Goal: Task Accomplishment & Management: Use online tool/utility

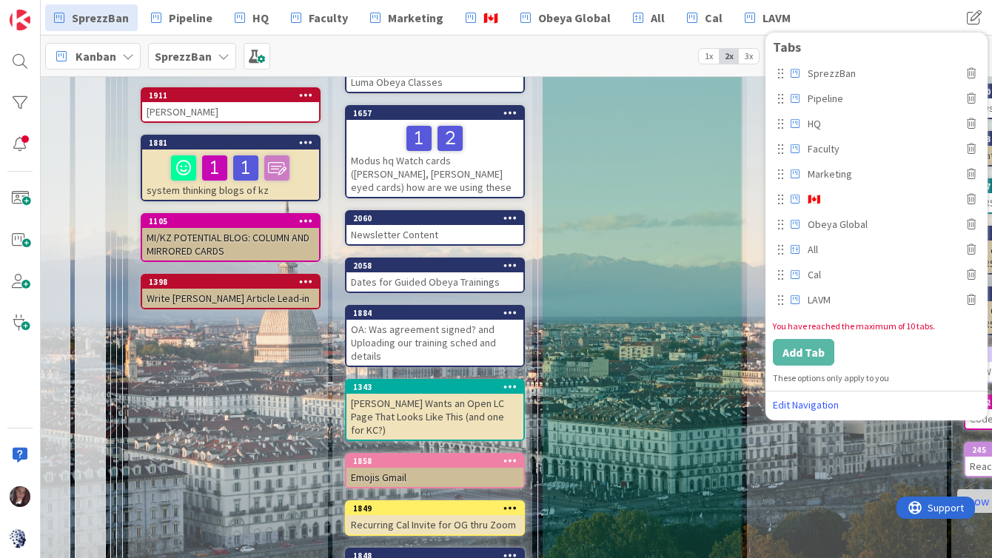
scroll to position [295, 632]
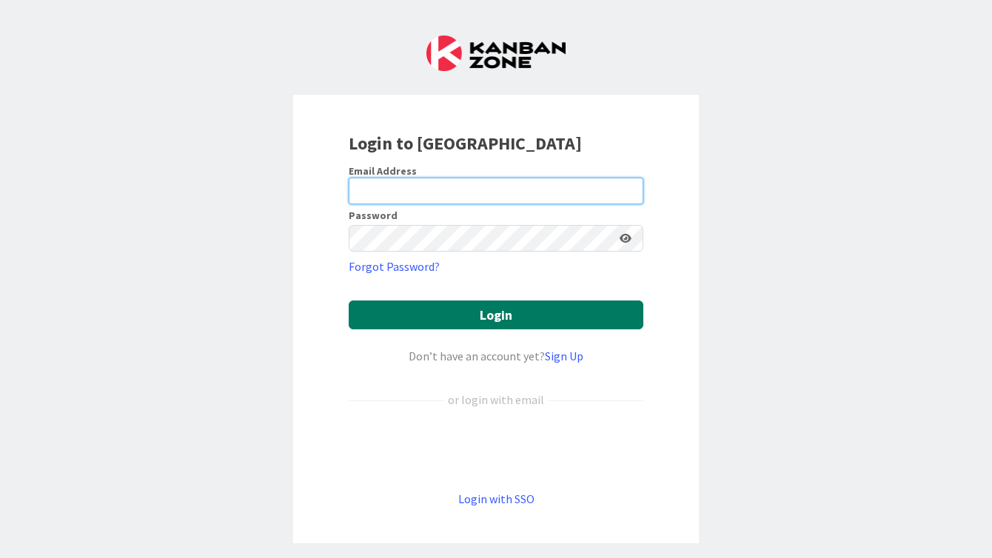
type input "tonianne@moduscooperandi.com"
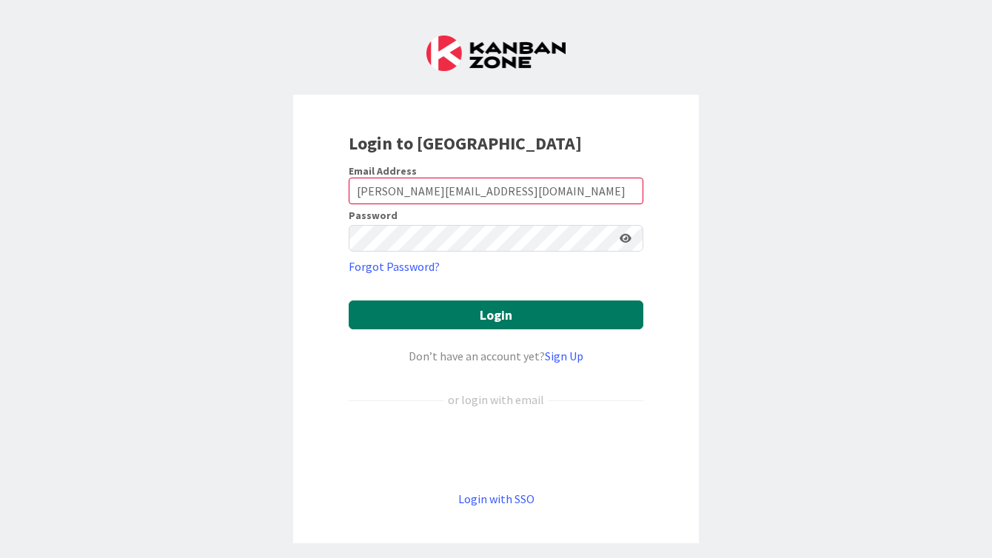
click at [409, 312] on button "Login" at bounding box center [496, 315] width 295 height 29
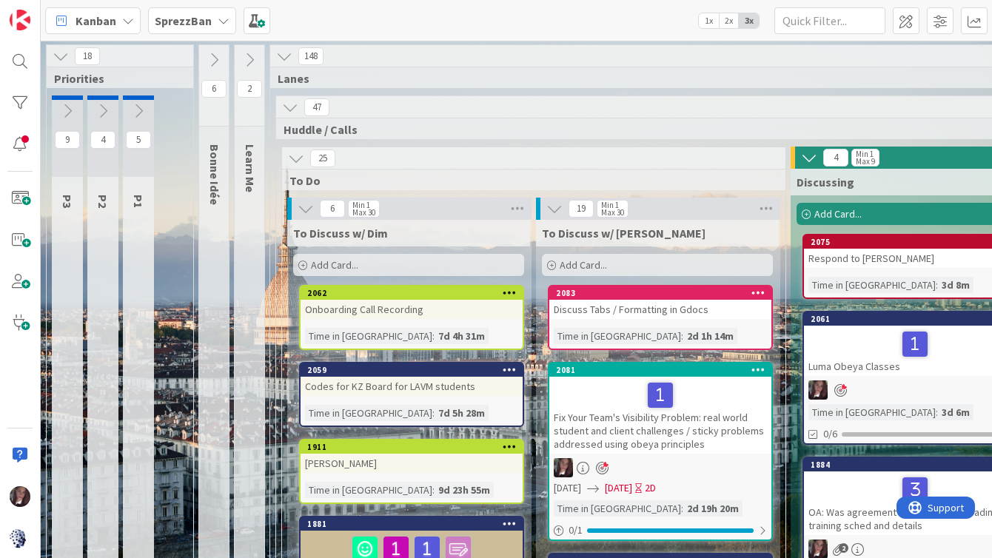
click at [175, 23] on b "SprezzBan" at bounding box center [183, 20] width 57 height 15
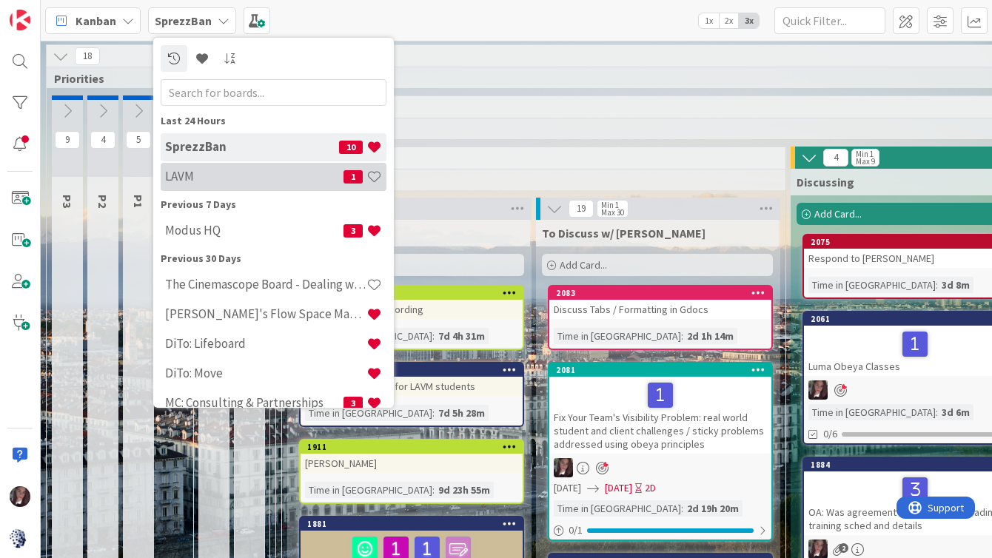
click at [177, 172] on h4 "LAVM" at bounding box center [254, 176] width 178 height 15
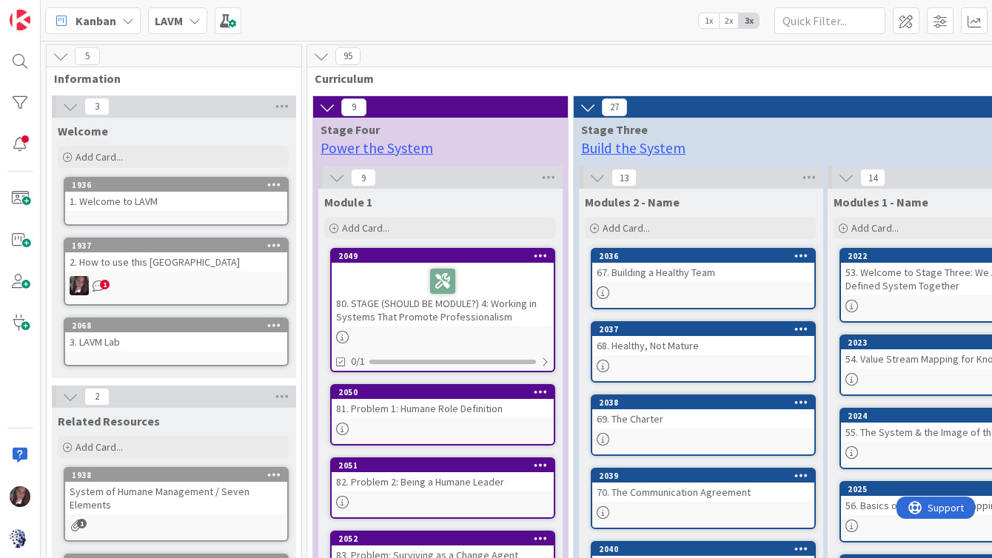
click at [124, 283] on div "1" at bounding box center [176, 285] width 222 height 19
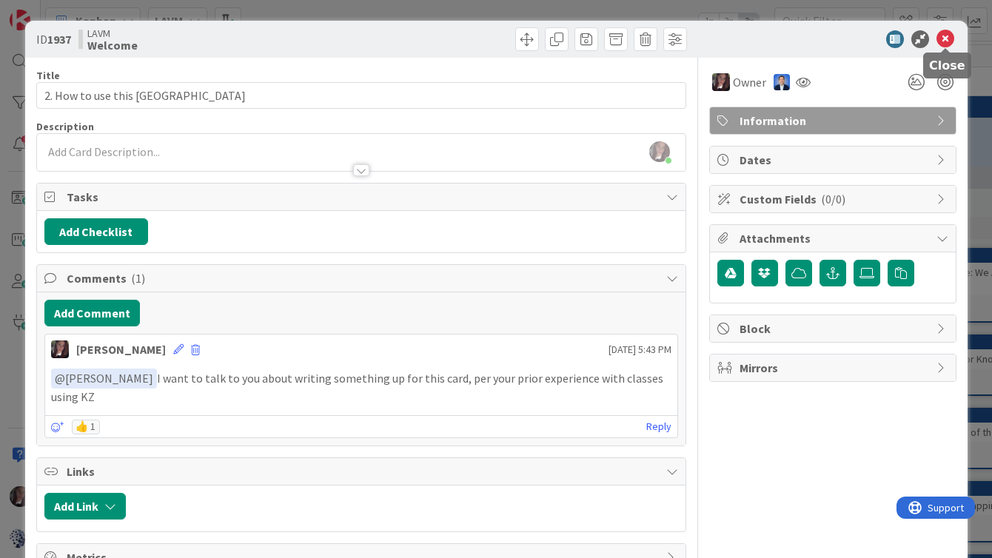
click at [945, 41] on icon at bounding box center [946, 39] width 18 height 18
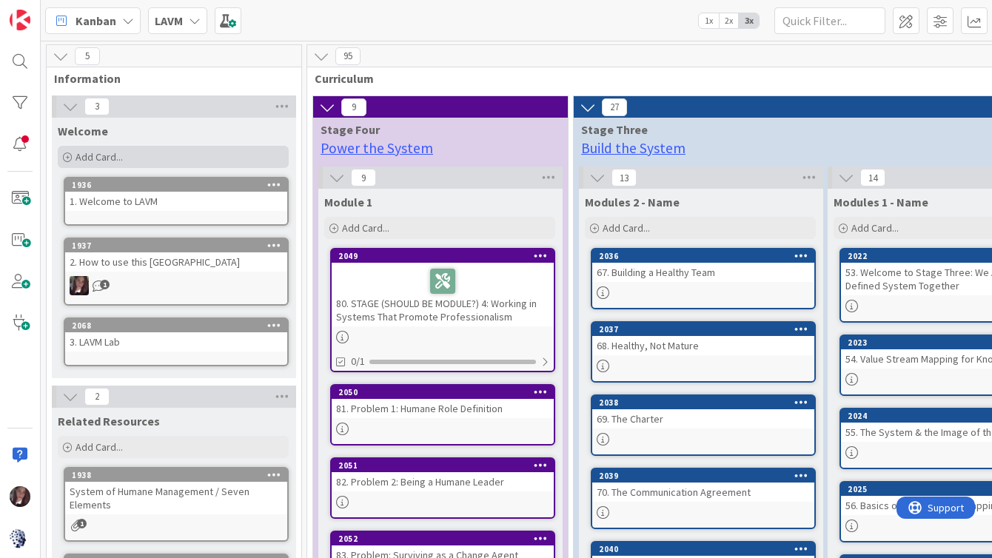
click at [127, 156] on div "Add Card..." at bounding box center [173, 157] width 231 height 22
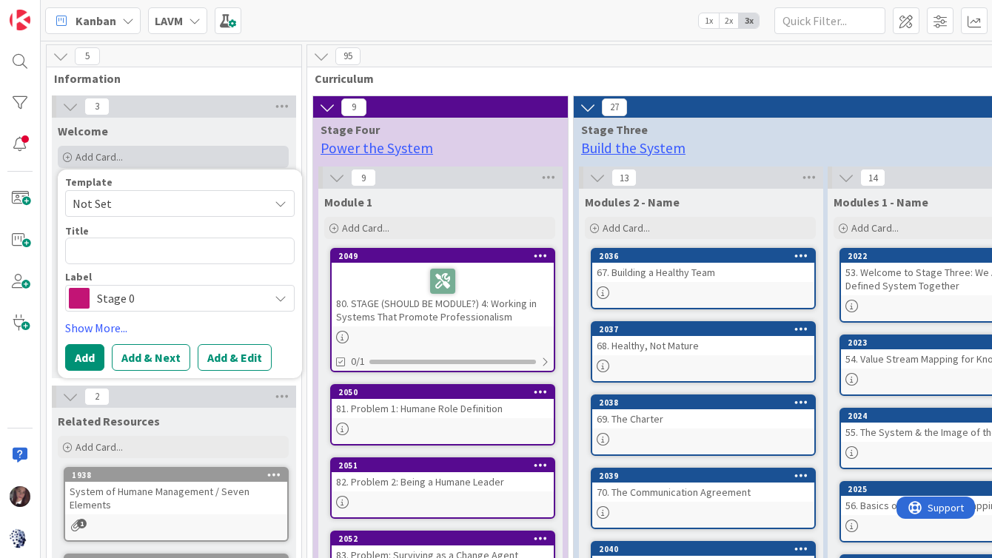
type textarea "x"
type textarea "J"
type textarea "x"
type textarea "Ji"
type textarea "x"
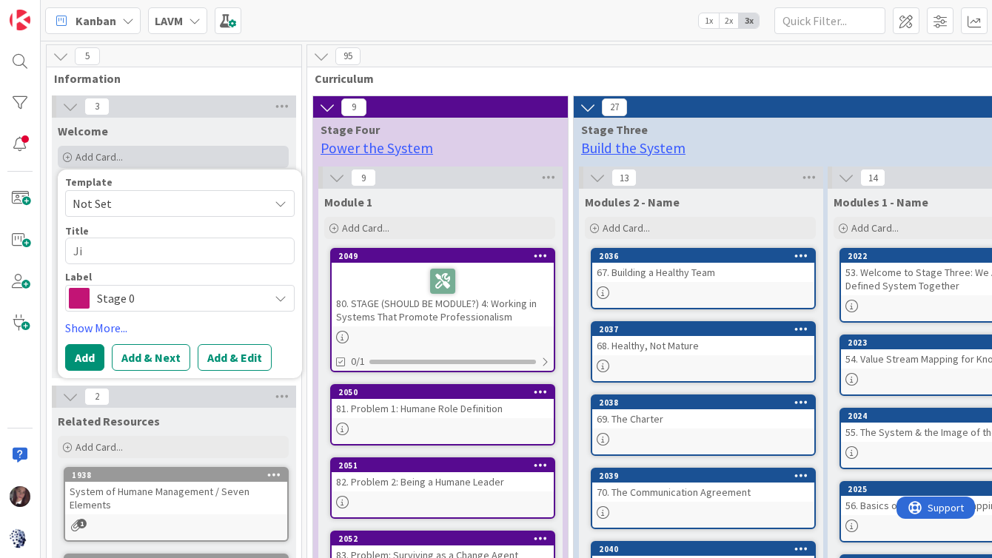
type textarea "Jim"
type textarea "x"
type textarea "Jim"
type textarea "x"
type textarea "Jim S"
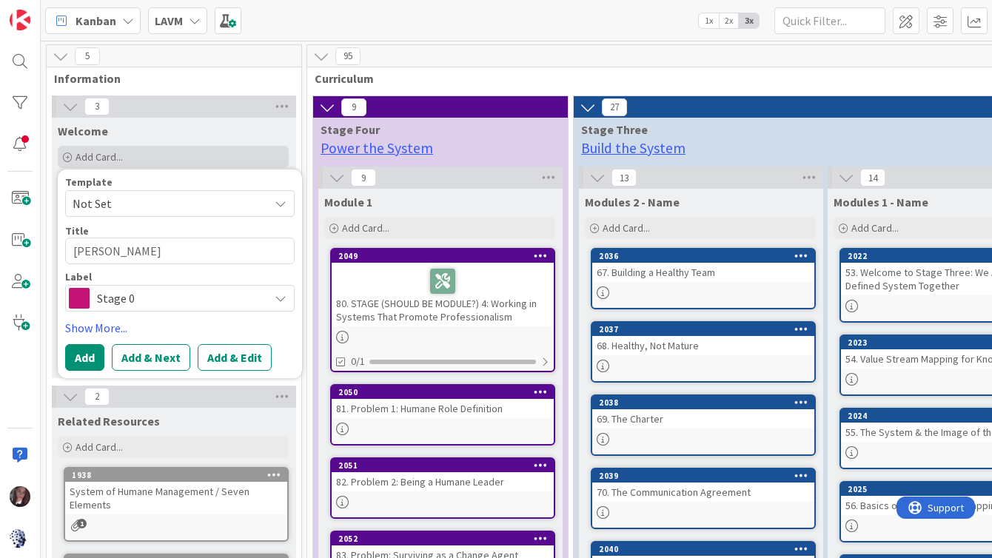
type textarea "x"
type textarea "Jim Su"
type textarea "x"
type textarea "Jim Sug"
type textarea "x"
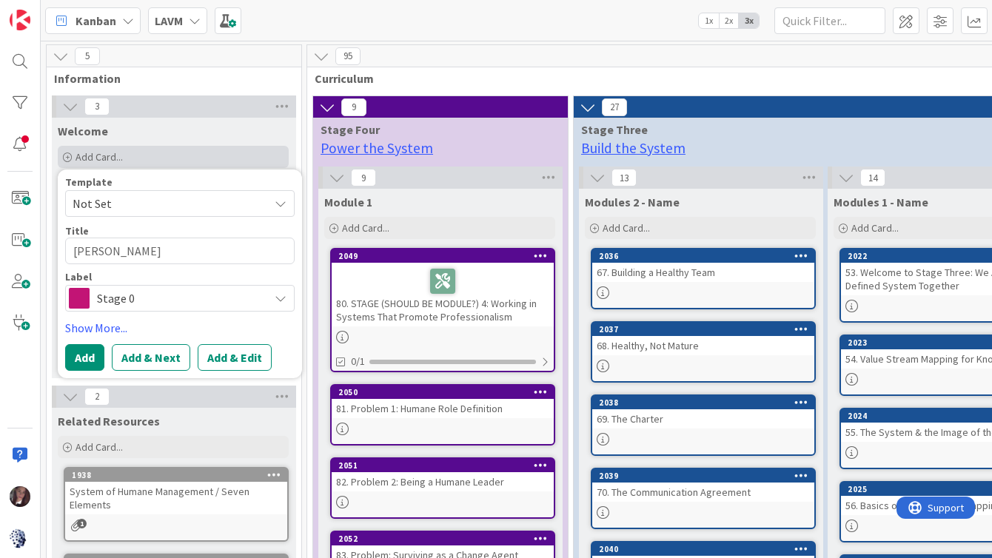
type textarea "Jim Sugge"
type textarea "x"
type textarea "Jim Sugges"
type textarea "x"
type textarea "Jim Suggest"
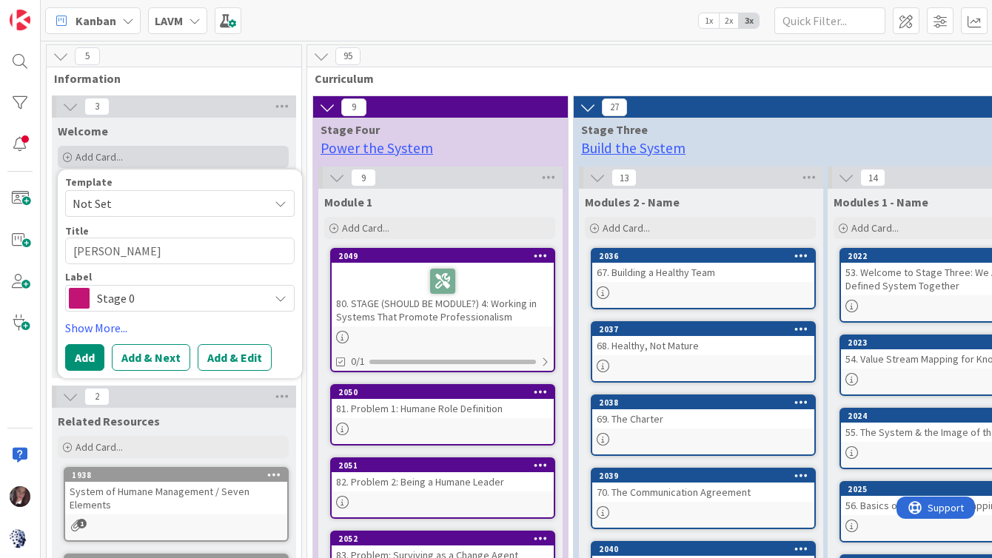
type textarea "x"
type textarea "Jim Suggesti"
type textarea "x"
type textarea "Jim Suggestio"
type textarea "x"
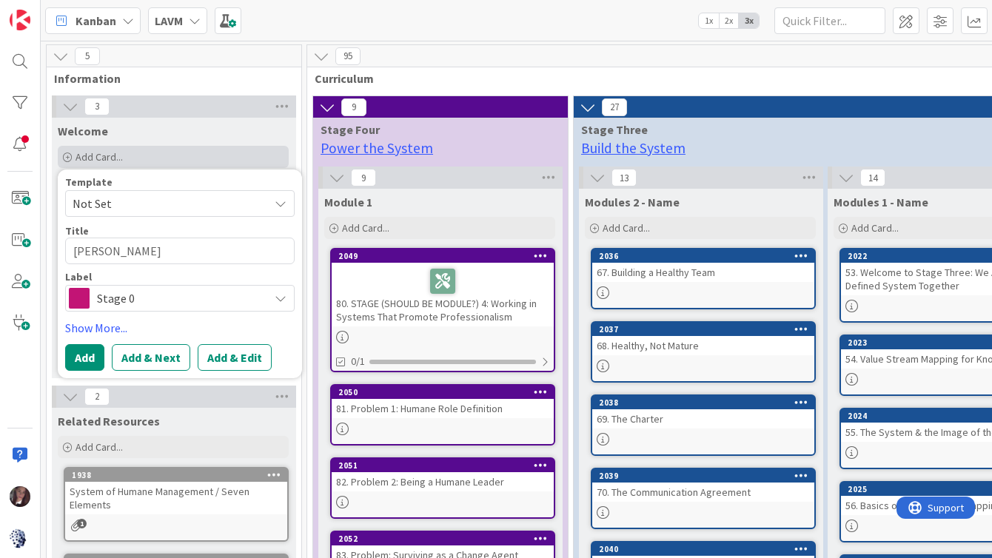
type textarea "Jim Suggestion"
type textarea "x"
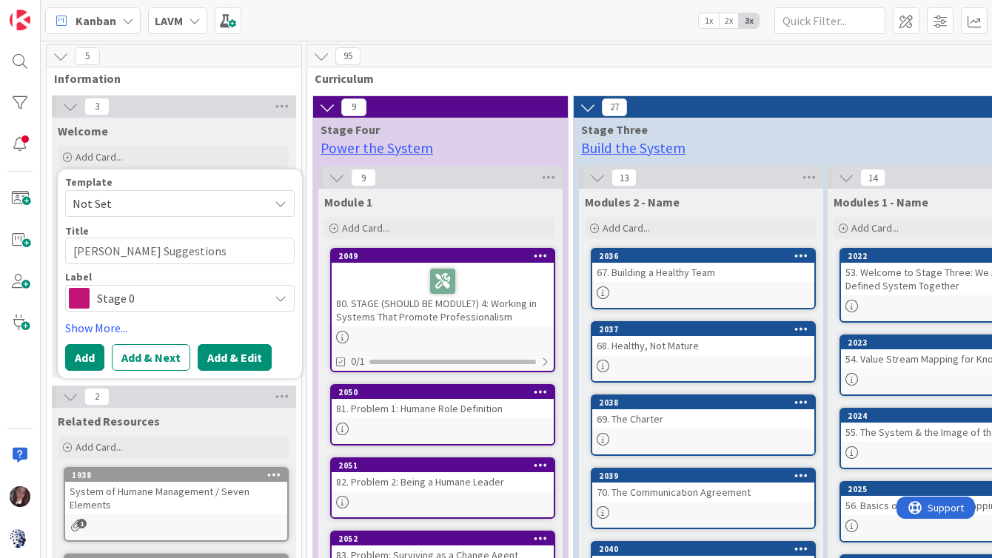
type textarea "Jim Suggestions"
click at [237, 361] on button "Add & Edit" at bounding box center [235, 357] width 74 height 27
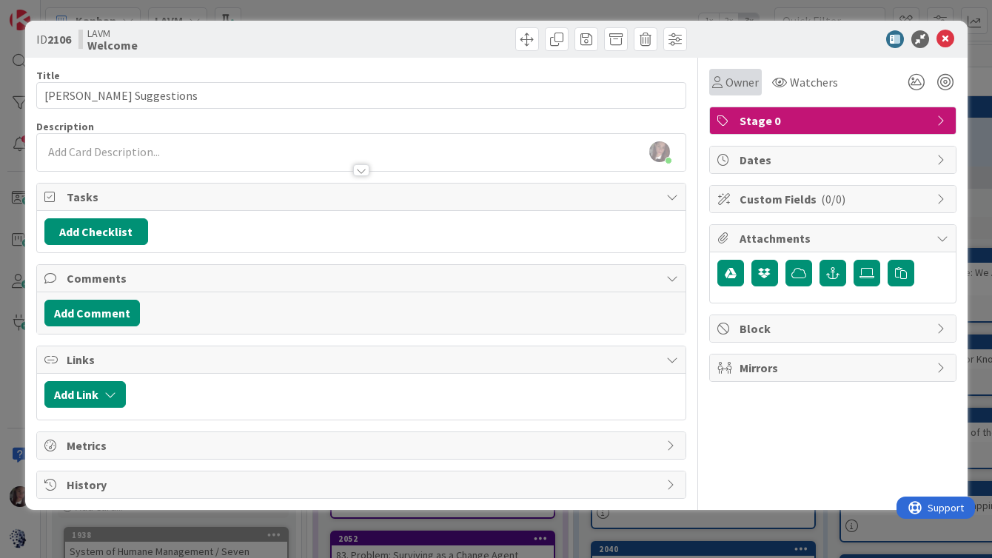
click at [719, 74] on div "Owner" at bounding box center [735, 82] width 47 height 18
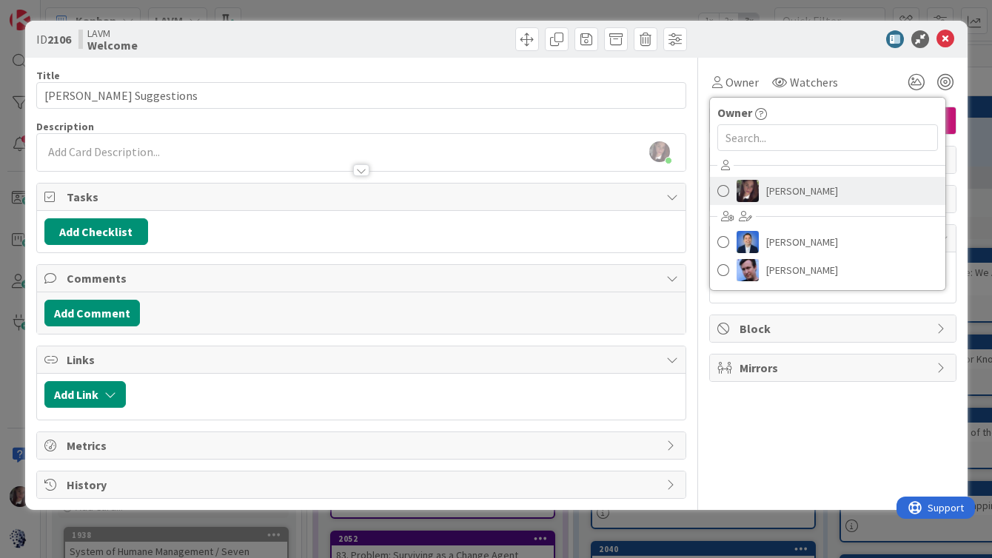
click at [724, 192] on span at bounding box center [723, 191] width 12 height 22
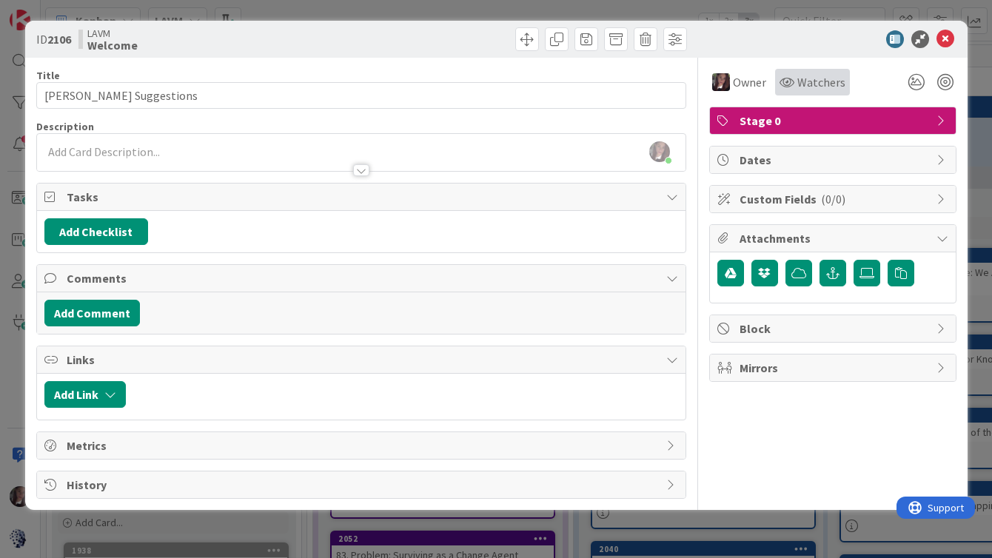
click at [803, 75] on span "Watchers" at bounding box center [821, 82] width 48 height 18
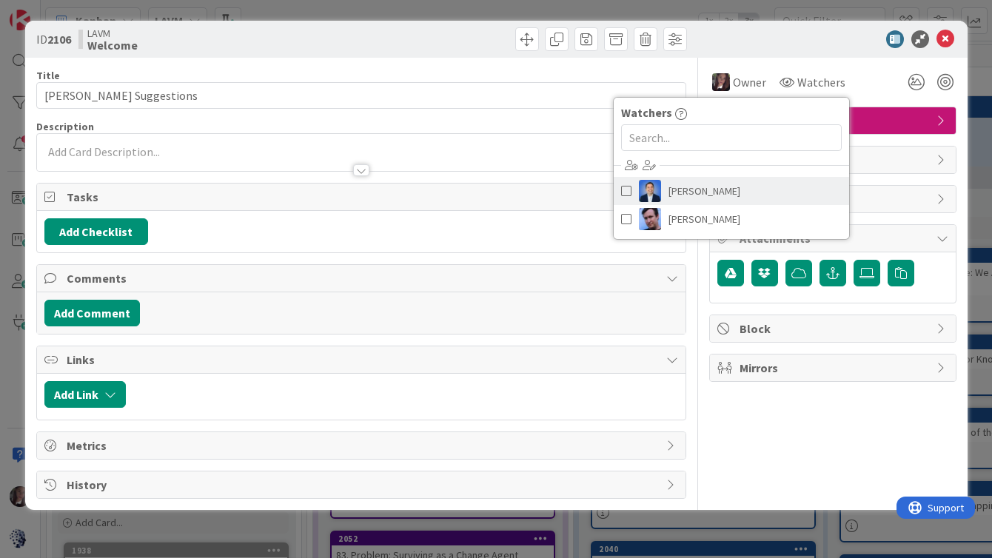
click at [623, 186] on span at bounding box center [626, 191] width 10 height 22
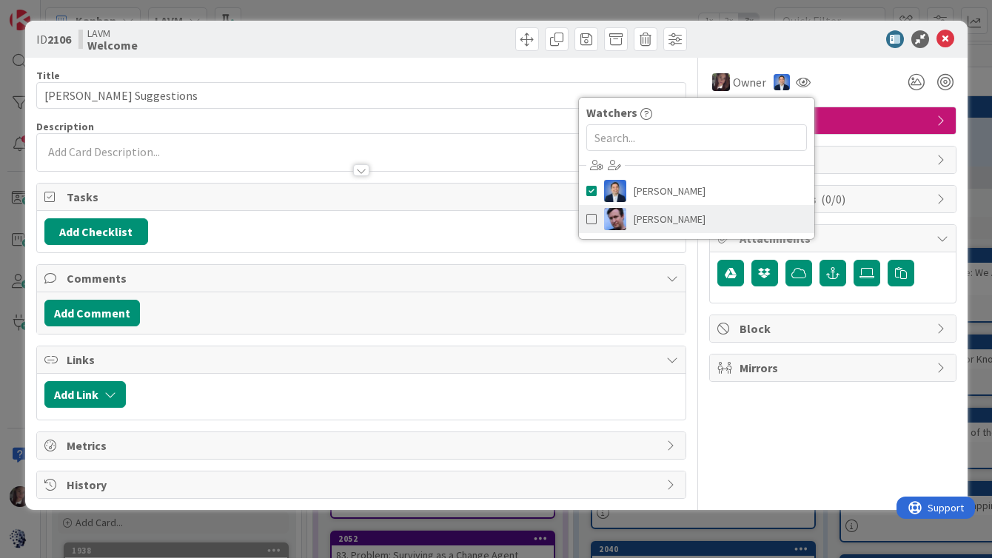
click at [589, 219] on span at bounding box center [591, 219] width 10 height 22
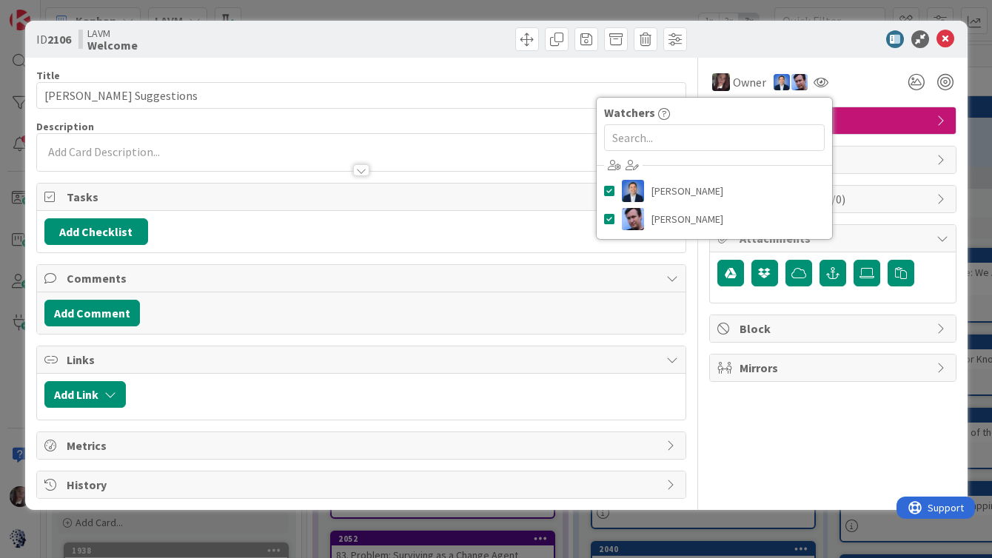
click at [731, 41] on div at bounding box center [825, 39] width 262 height 18
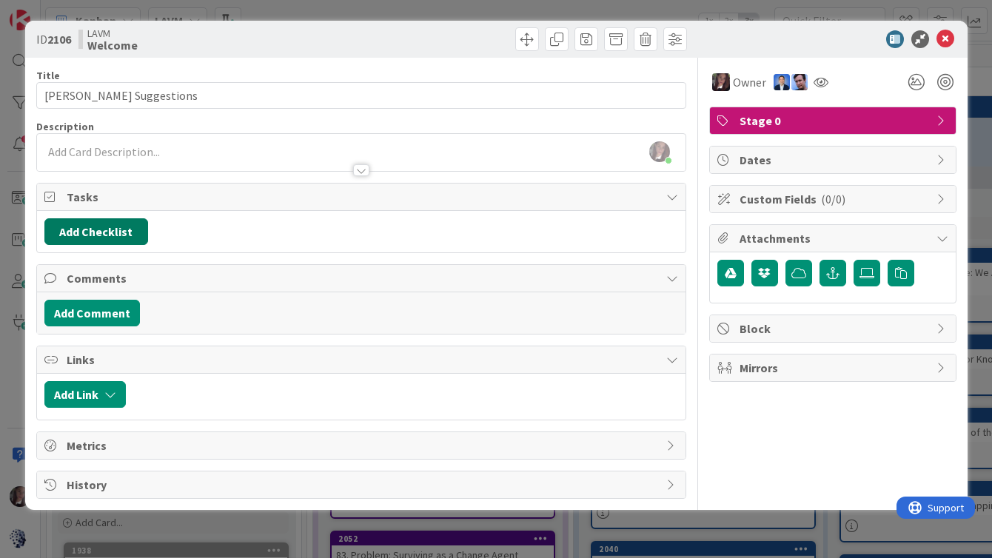
click at [91, 234] on button "Add Checklist" at bounding box center [96, 231] width 104 height 27
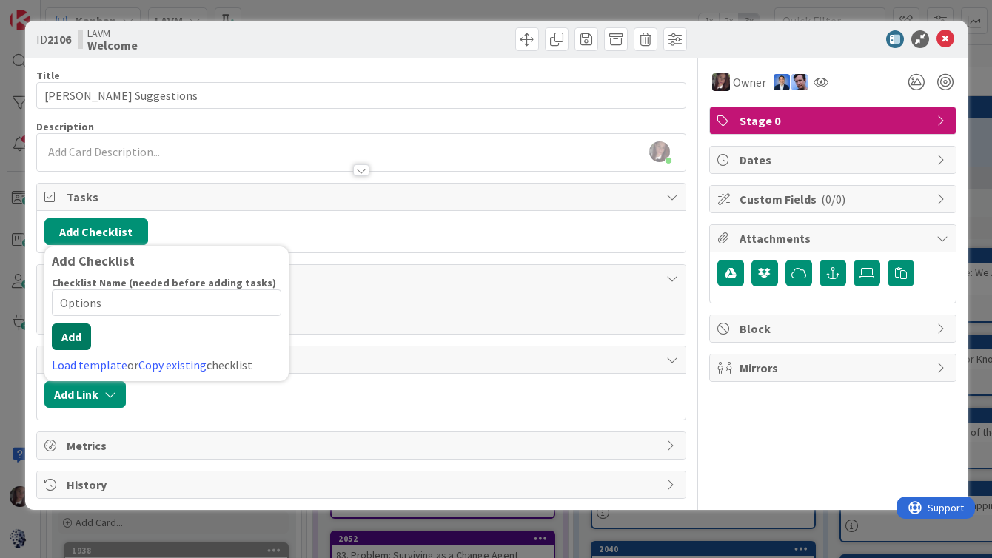
type input "Options"
click at [73, 343] on button "Add" at bounding box center [71, 337] width 39 height 27
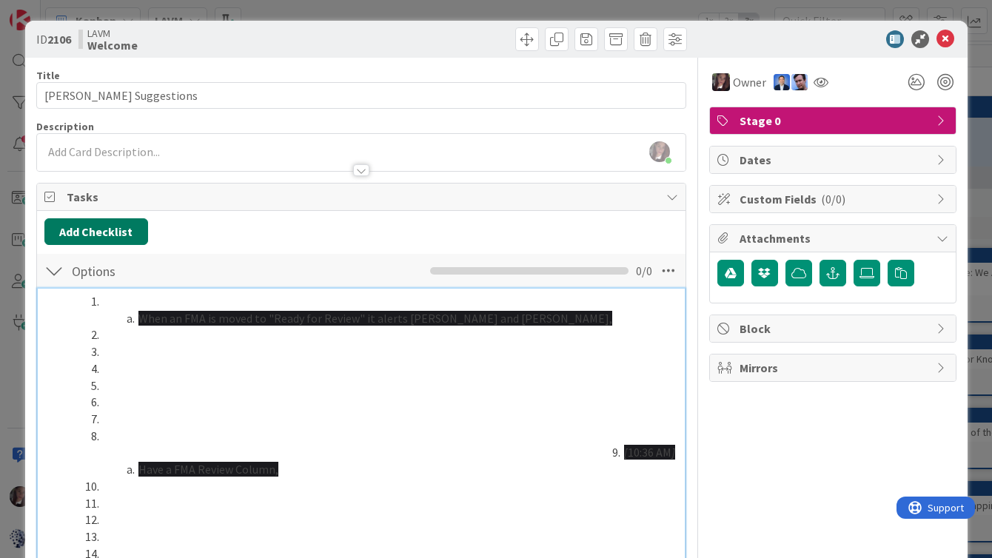
scroll to position [221, 0]
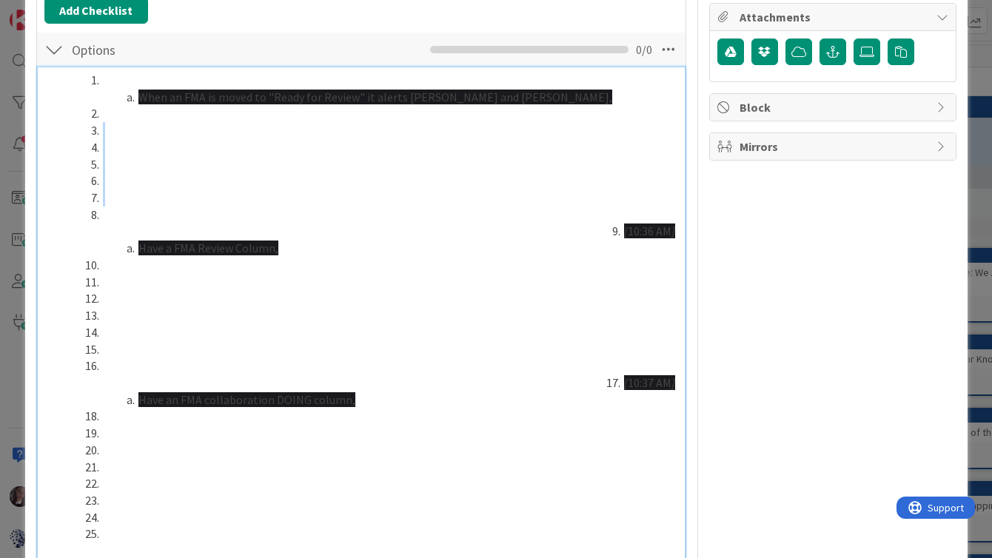
drag, startPoint x: 190, startPoint y: 189, endPoint x: 178, endPoint y: 130, distance: 59.7
click at [178, 130] on ol "When an FMA is moved to "Ready for Review" it alerts Jim and Toni, [ 10:36 AM ]…" at bounding box center [371, 307] width 608 height 471
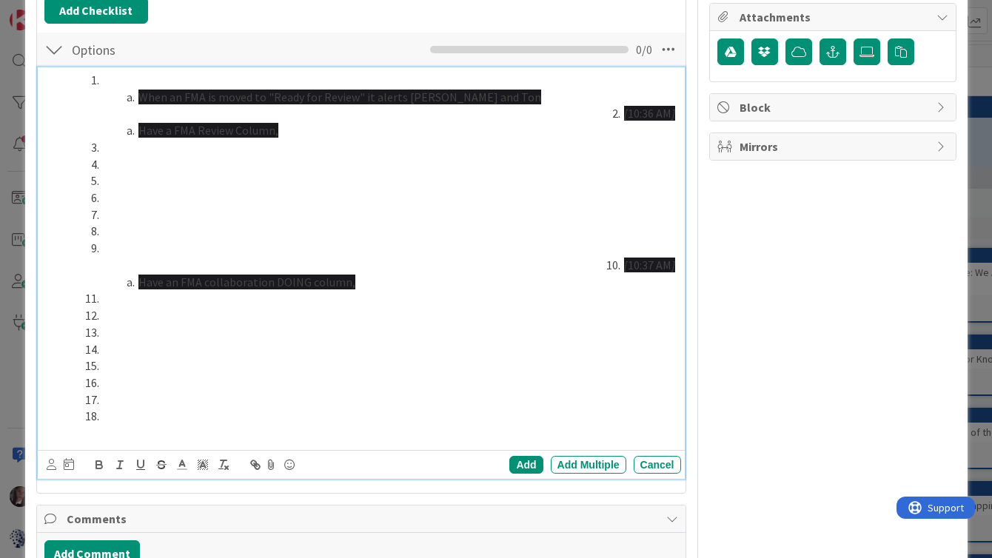
scroll to position [0, 0]
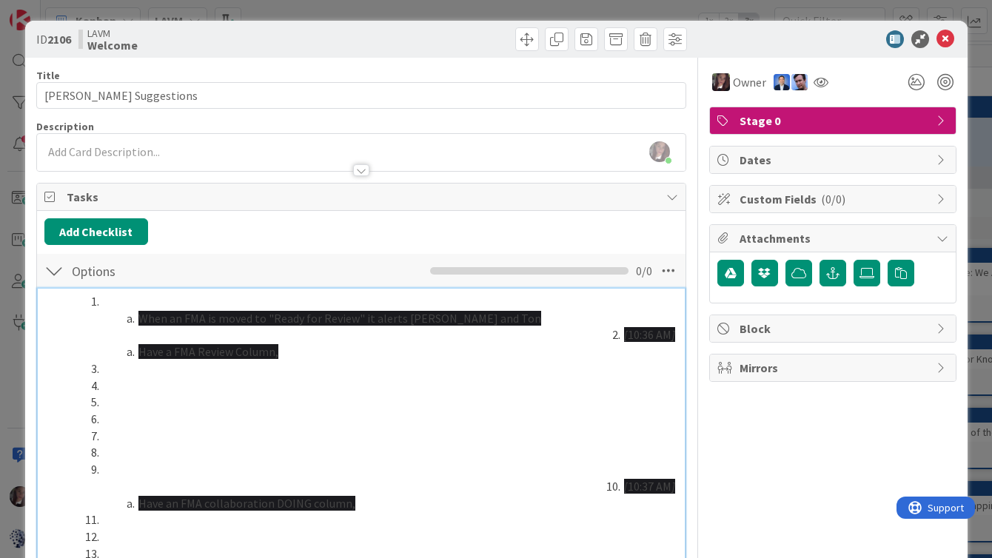
click at [98, 160] on div at bounding box center [361, 163] width 649 height 16
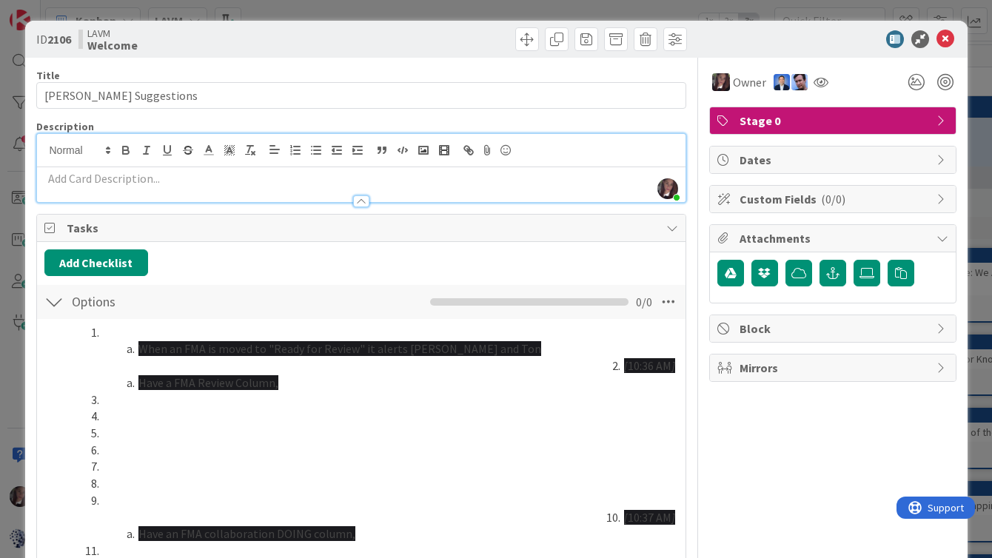
click at [65, 179] on p at bounding box center [361, 178] width 634 height 17
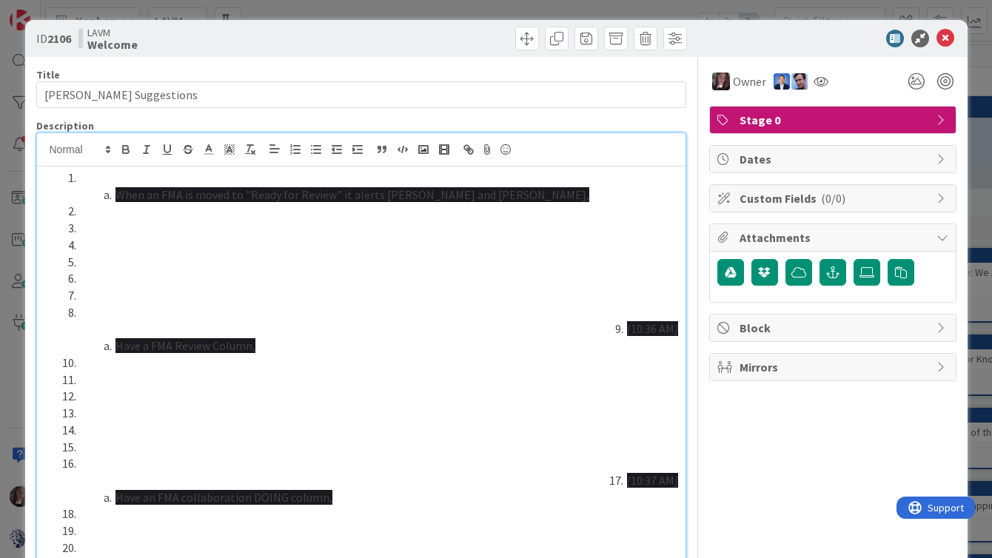
scroll to position [98, 0]
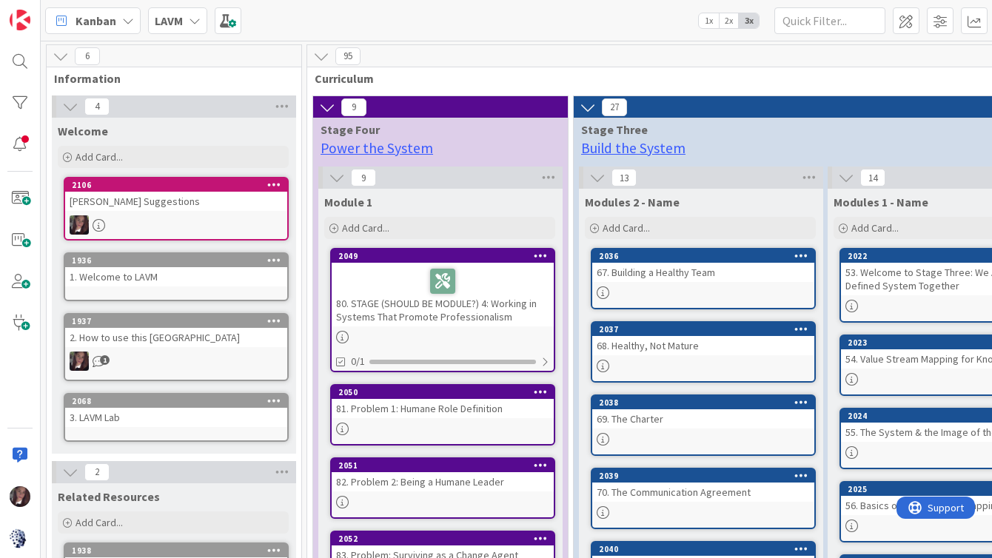
click at [200, 194] on div "Jim Suggestions" at bounding box center [176, 201] width 222 height 19
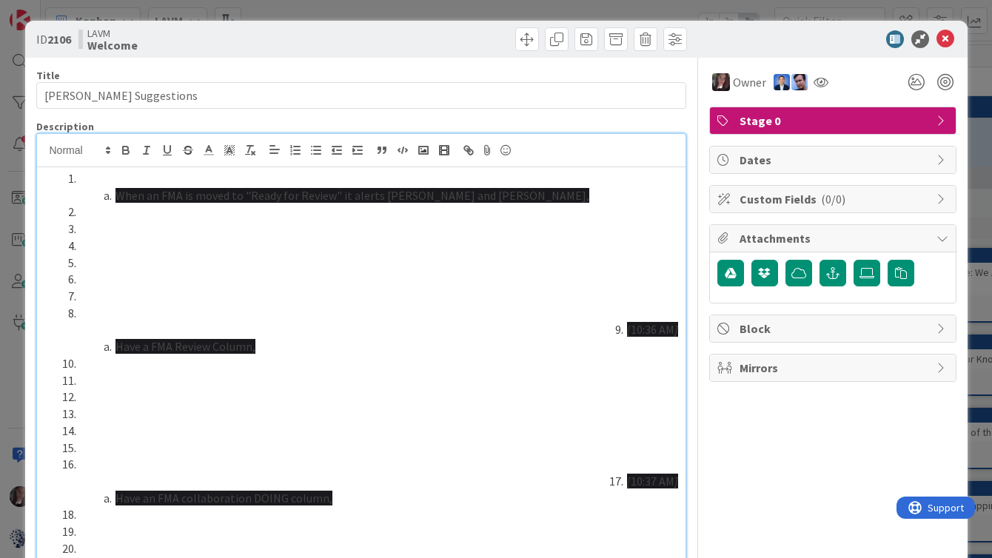
click at [382, 163] on div "Tonianne DeMaria just joined When an FMA is moved to "Ready for Review" it aler…" at bounding box center [361, 445] width 649 height 623
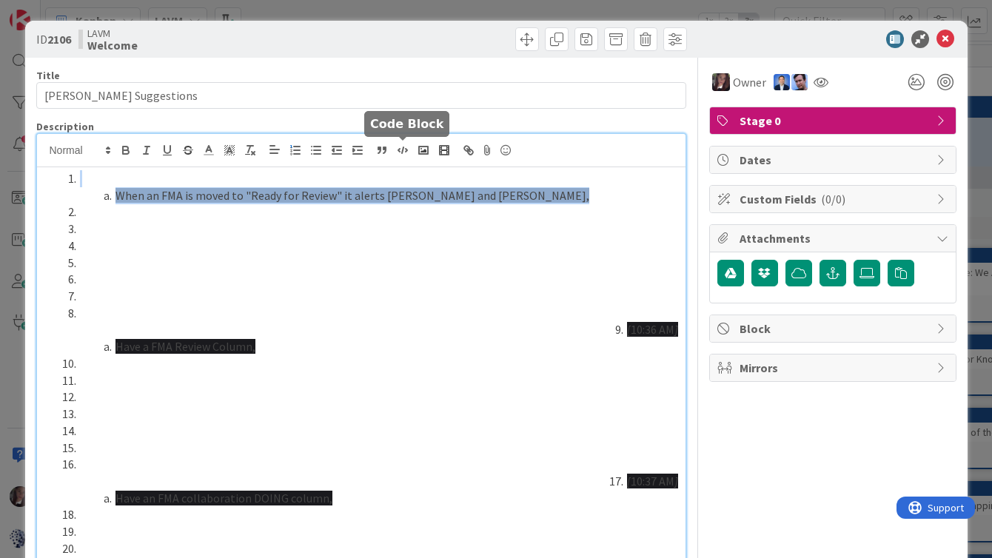
drag, startPoint x: 443, startPoint y: 190, endPoint x: 395, endPoint y: 141, distance: 67.5
click at [395, 141] on div "Tonianne DeMaria just joined When an FMA is moved to "Ready for Review" it aler…" at bounding box center [361, 445] width 649 height 623
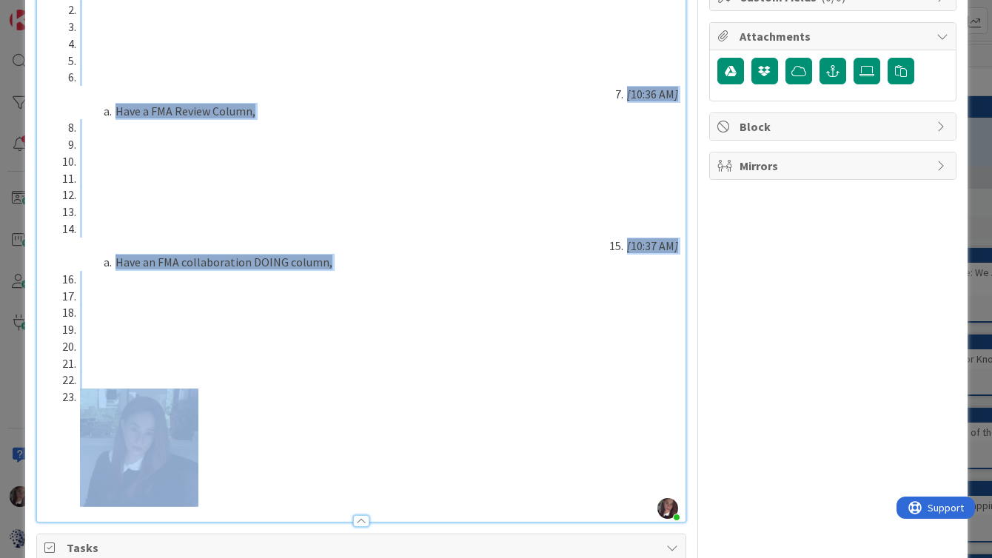
drag, startPoint x: 68, startPoint y: 187, endPoint x: 220, endPoint y: 558, distance: 400.8
click at [220, 558] on div "Title 15 / 128 Jim Suggestions Description Tonianne DeMaria just joined [ 10:36…" at bounding box center [361, 559] width 650 height 1407
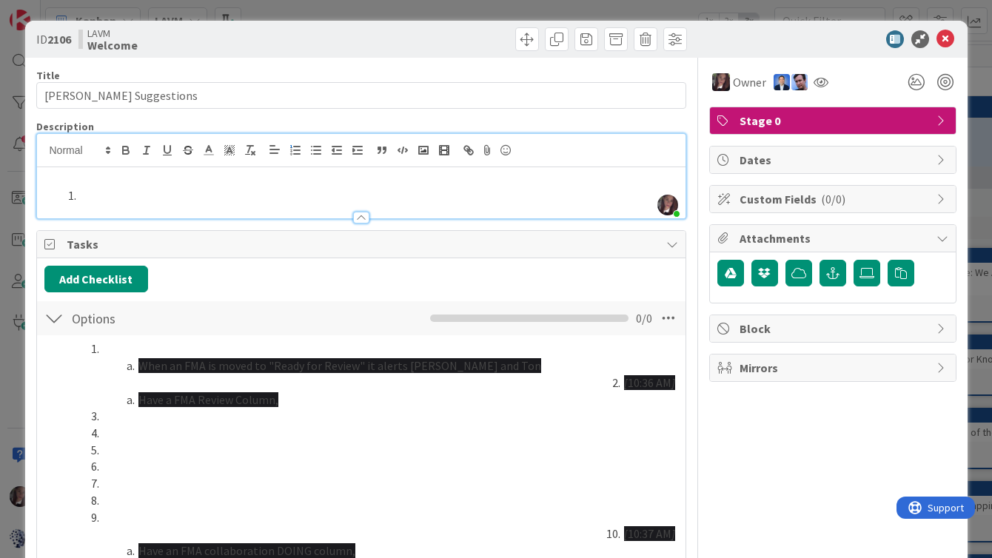
drag, startPoint x: 70, startPoint y: 192, endPoint x: 58, endPoint y: 189, distance: 12.2
click at [58, 189] on ol at bounding box center [361, 195] width 634 height 17
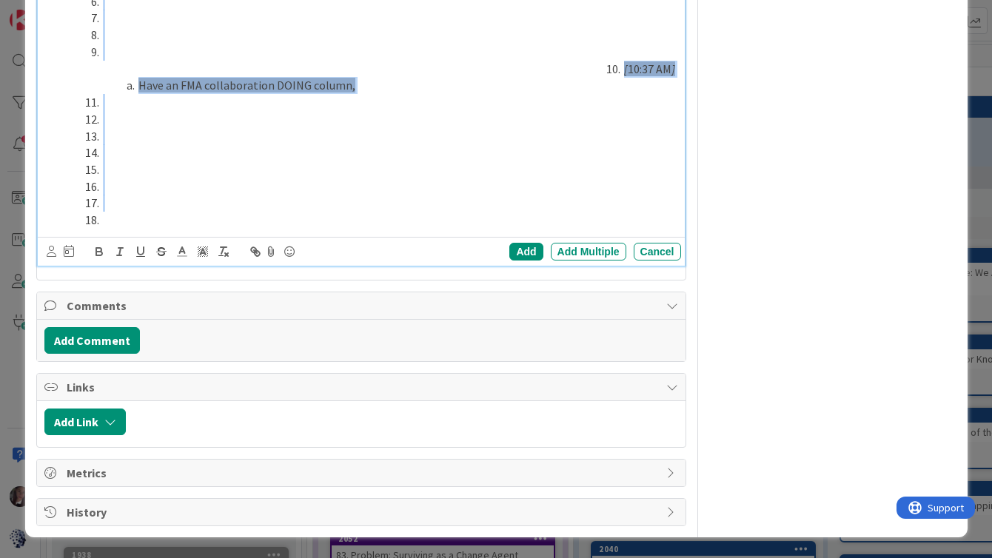
drag, startPoint x: 135, startPoint y: 341, endPoint x: 239, endPoint y: 558, distance: 240.4
click at [239, 558] on div "ID 2106 LAVM Welcome Title 15 / 128 Jim Suggestions Description Tonianne DeMari…" at bounding box center [496, 279] width 992 height 558
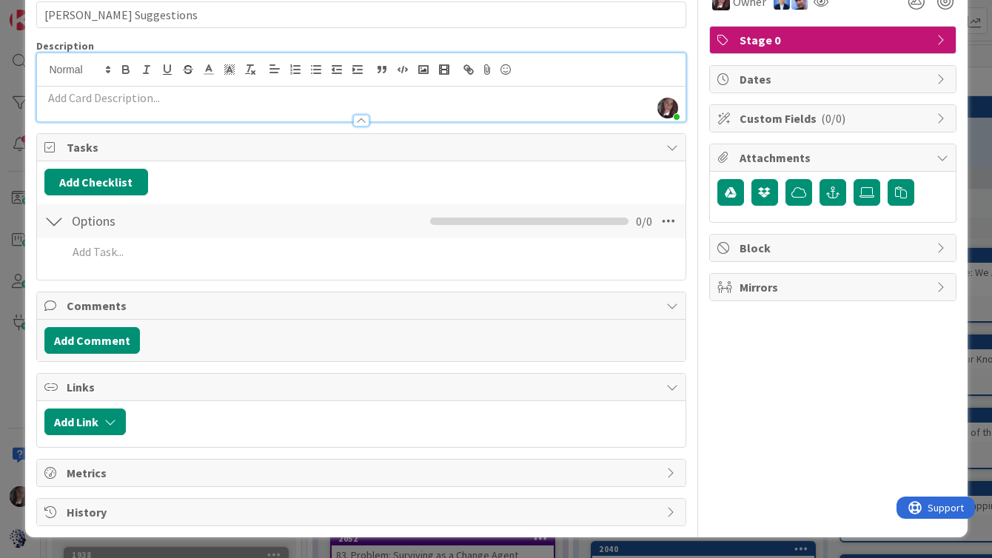
scroll to position [81, 0]
click at [513, 246] on div "Add Add Multiple Cancel" at bounding box center [361, 252] width 647 height 26
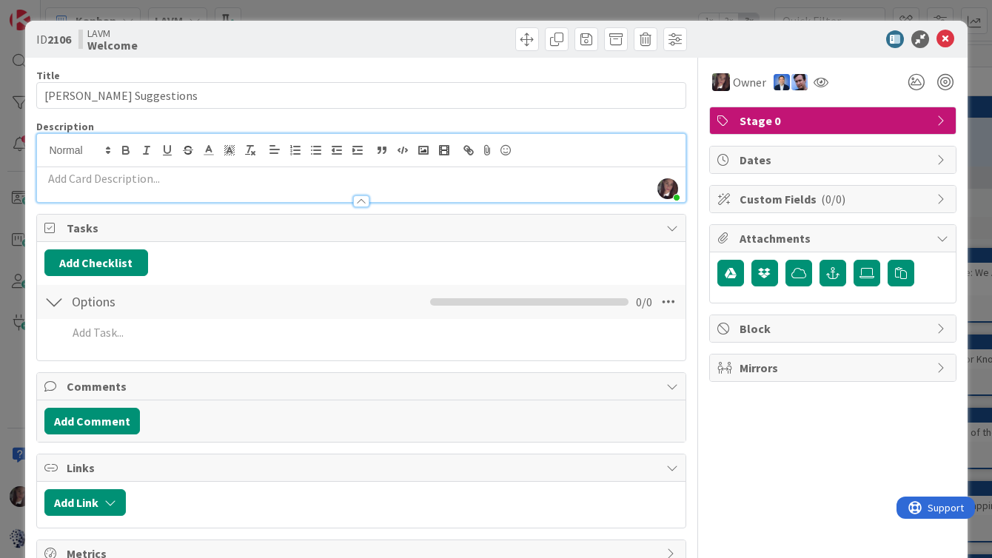
click at [115, 181] on p at bounding box center [361, 178] width 634 height 17
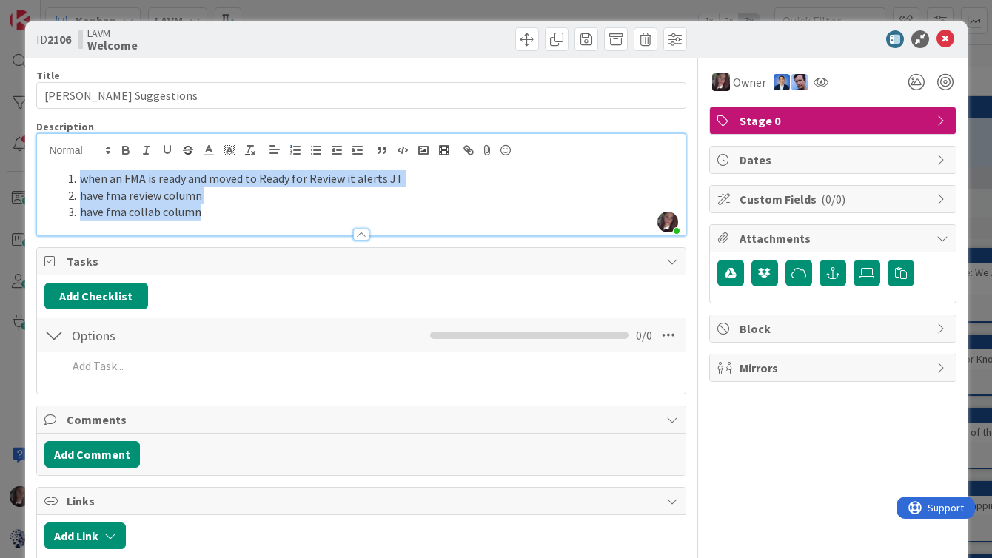
drag, startPoint x: 216, startPoint y: 214, endPoint x: 80, endPoint y: 175, distance: 141.8
click at [80, 175] on ol "when an FMA is ready and moved to Ready for Review it alerts JT have fma review…" at bounding box center [361, 195] width 634 height 50
copy ol "when an FMA is ready and moved to Ready for Review it alerts JT have fma review…"
click at [248, 215] on li "have fma collab column" at bounding box center [370, 212] width 616 height 17
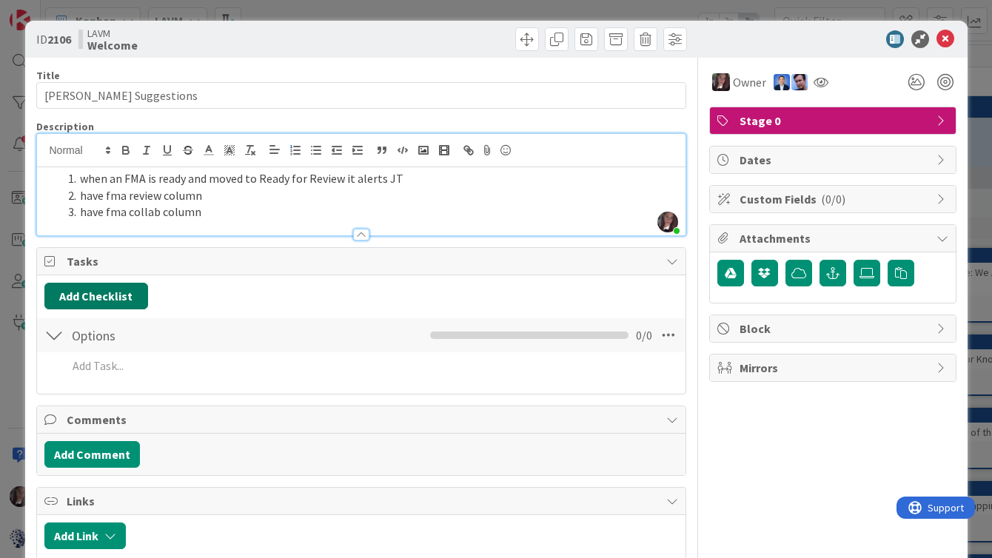
click at [104, 292] on button "Add Checklist" at bounding box center [96, 296] width 104 height 27
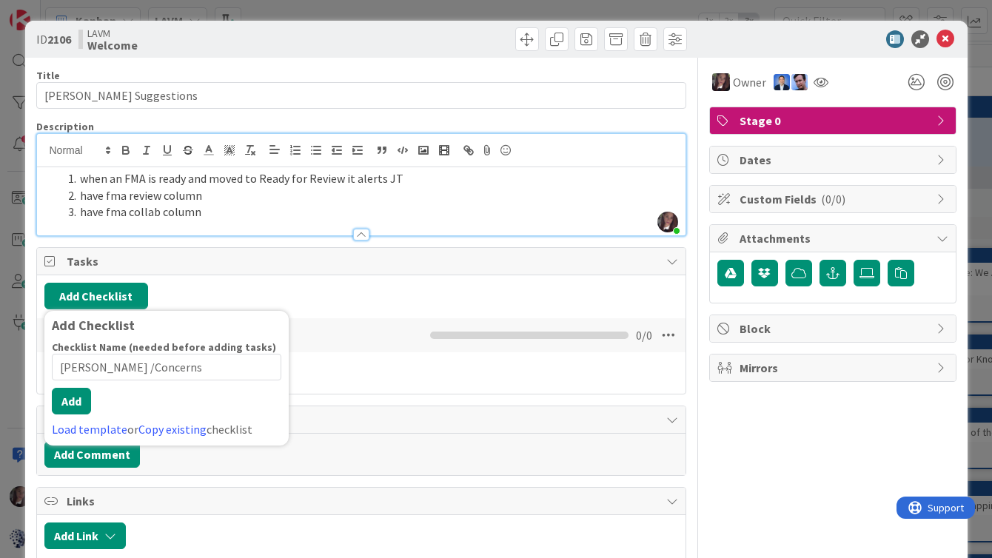
click at [104, 381] on input "Toni Qs /Concerns" at bounding box center [167, 367] width 230 height 27
type input "Toni Qs / Concerns"
click at [67, 416] on div "Checklist Name (needed before adding tasks) 18 / 64 Toni Qs / Concerns Add Load…" at bounding box center [167, 390] width 230 height 98
click at [72, 391] on button "Add" at bounding box center [71, 401] width 39 height 27
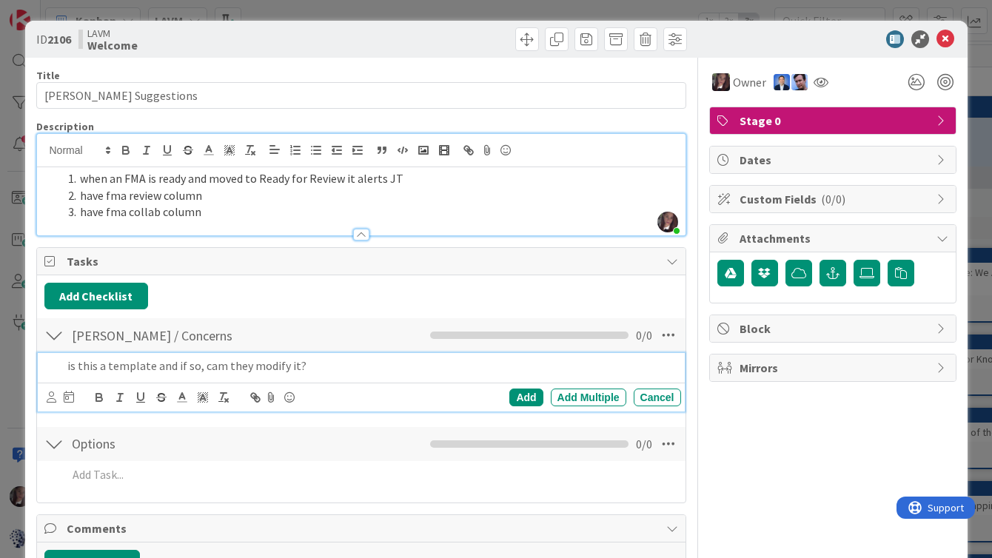
click at [221, 369] on p "is this a template and if so, cam they modify it?" at bounding box center [371, 366] width 608 height 17
click at [520, 402] on div "Add" at bounding box center [525, 398] width 33 height 18
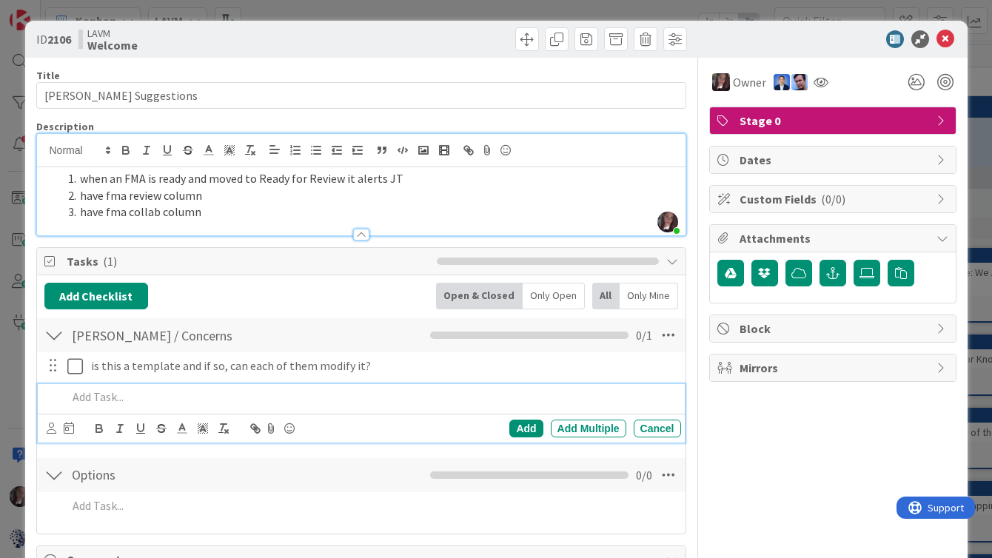
click at [152, 393] on p at bounding box center [371, 397] width 608 height 17
click at [103, 292] on button "Add Checklist" at bounding box center [96, 296] width 104 height 27
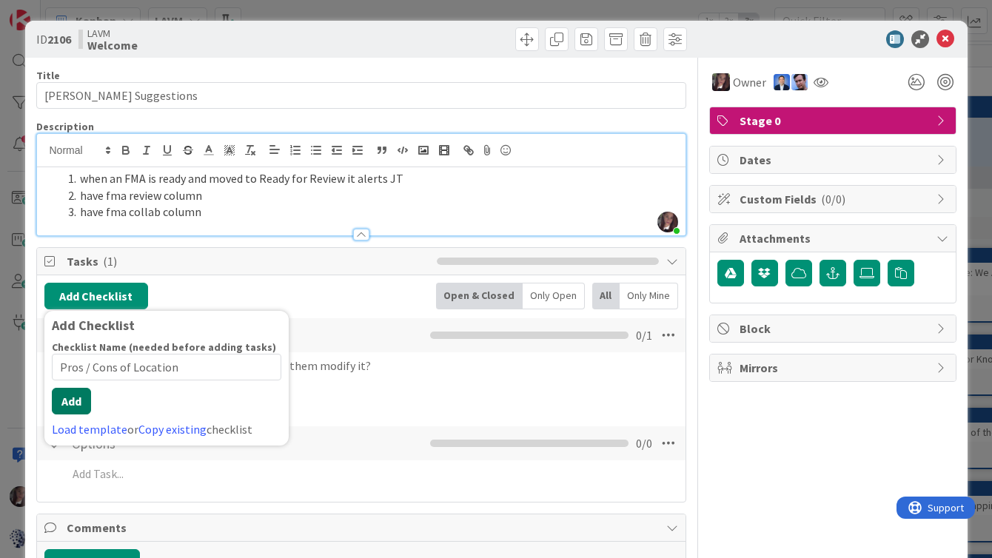
type input "Pros / Cons of Location"
click at [72, 415] on div "Checklist Name (needed before adding tasks) 23 / 64 Pros / Cons of Location Add…" at bounding box center [167, 390] width 230 height 98
click at [69, 405] on button "Add" at bounding box center [71, 401] width 39 height 27
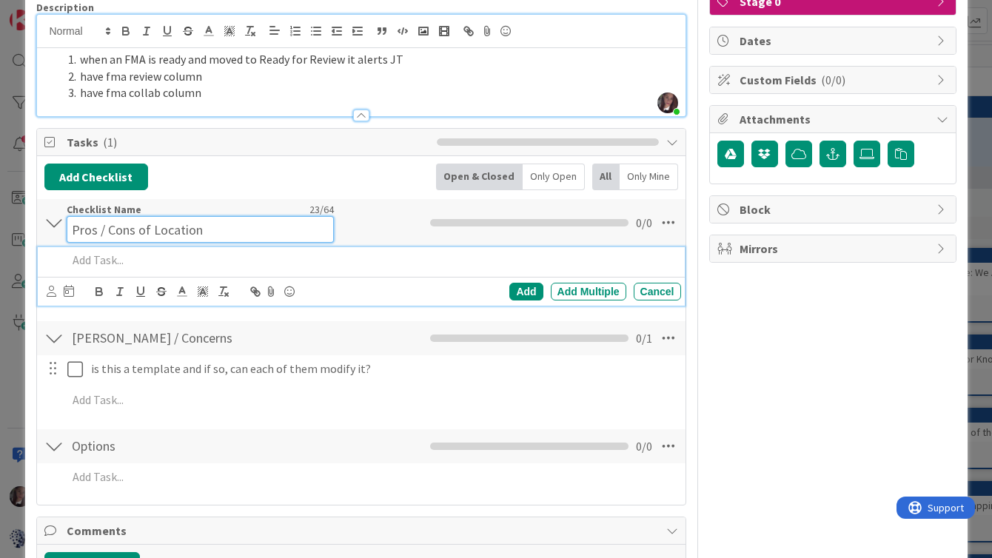
scroll to position [133, 0]
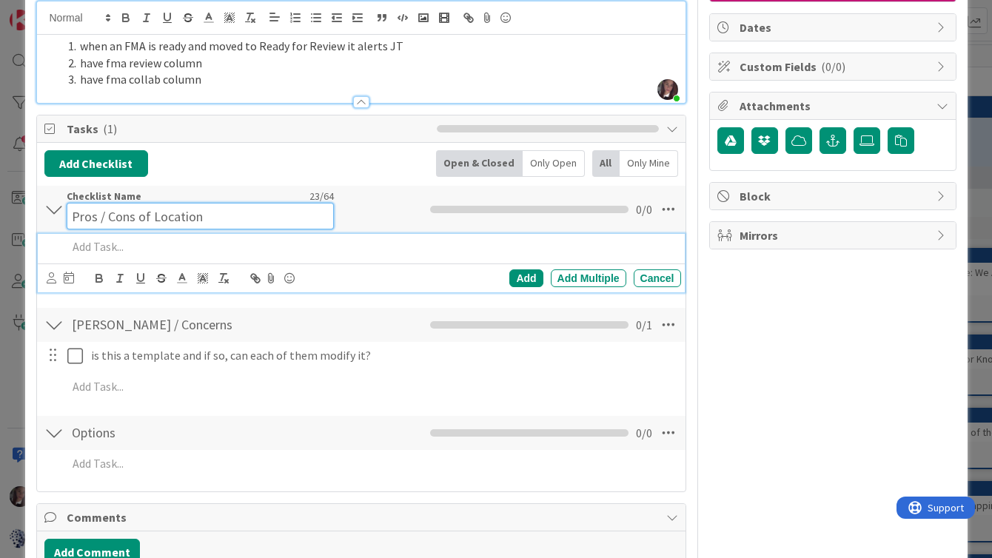
click at [205, 218] on input "Pros / Cons of Location" at bounding box center [201, 216] width 268 height 27
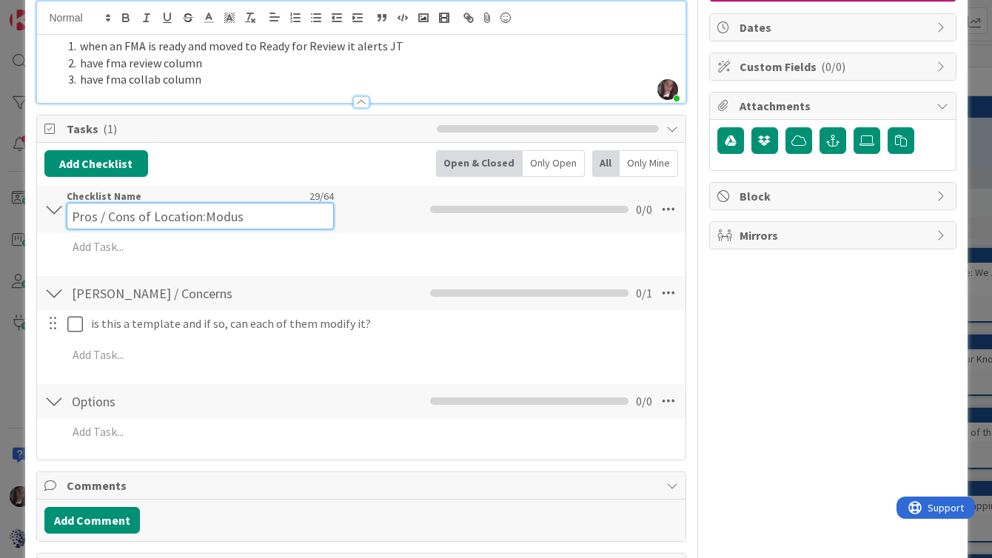
click at [207, 218] on input "Pros / Cons of Location:Modus" at bounding box center [201, 216] width 268 height 27
click at [205, 218] on input "Pros / Cons of Location:Modus" at bounding box center [201, 216] width 268 height 27
type input "Pros / Cons of Location: Modus"
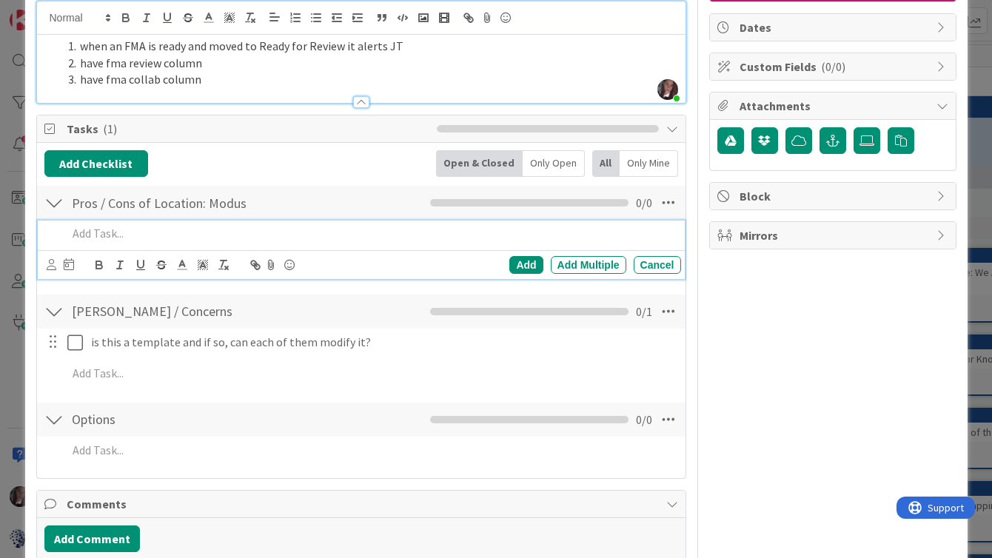
click at [119, 250] on div "Add Add Multiple Cancel" at bounding box center [361, 250] width 647 height 58
click at [521, 266] on div "Add" at bounding box center [525, 265] width 33 height 18
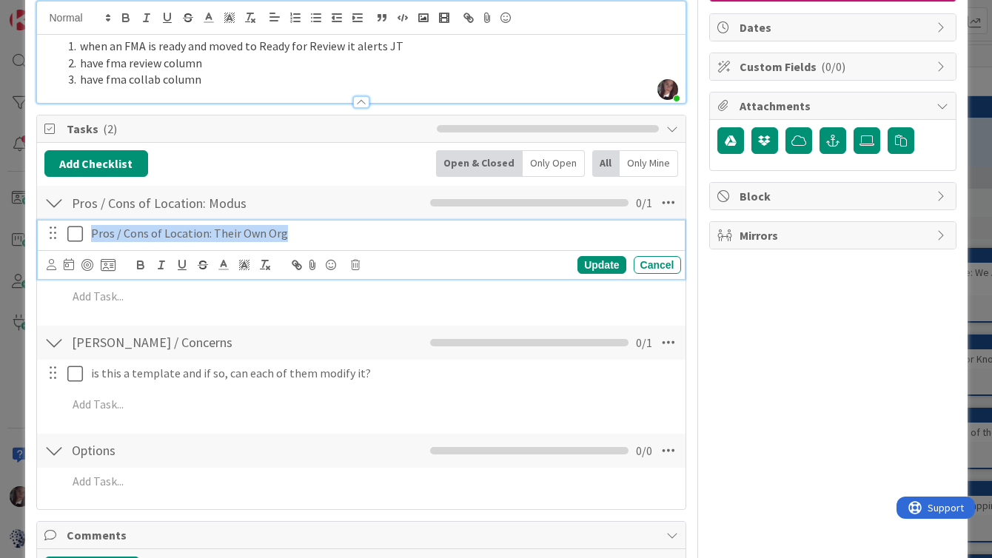
drag, startPoint x: 287, startPoint y: 232, endPoint x: 84, endPoint y: 229, distance: 202.1
click at [85, 228] on div "Pros / Cons of Location: Their Own Org" at bounding box center [383, 234] width 596 height 26
click at [600, 267] on div "Update" at bounding box center [601, 265] width 48 height 18
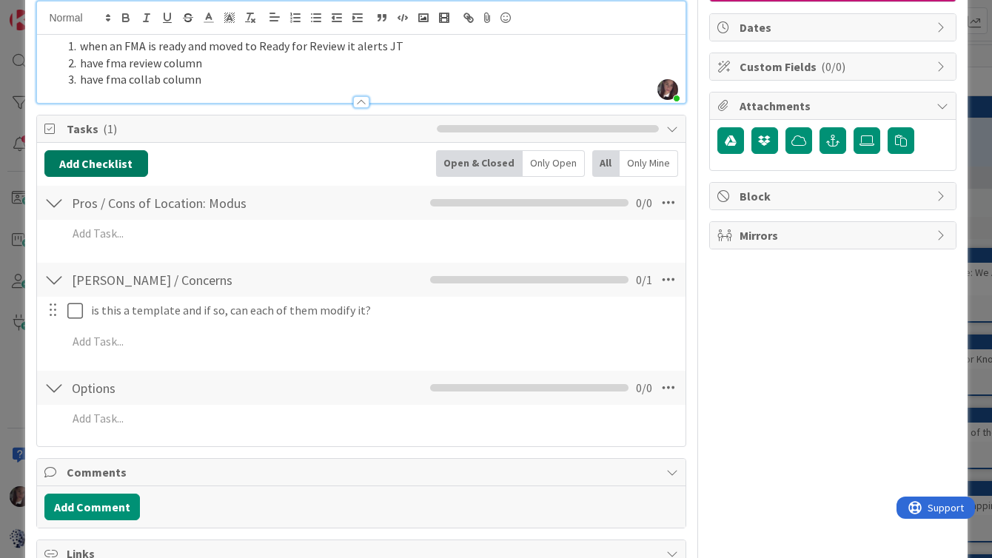
click at [92, 161] on button "Add Checklist" at bounding box center [96, 163] width 104 height 27
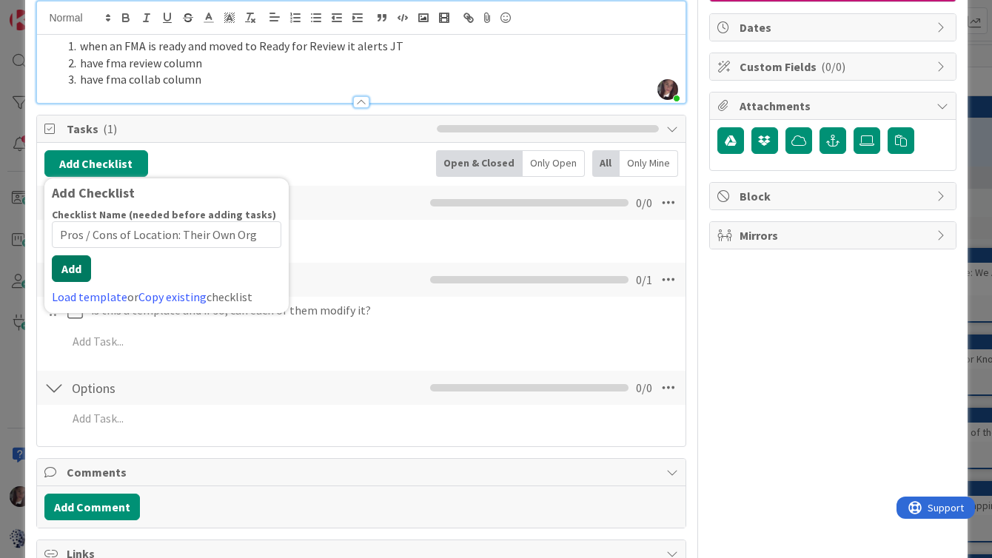
type input "Pros / Cons of Location: Their Own Org"
click at [69, 284] on div "Checklist Name (needed before adding tasks) 38 / 64 Pros / Cons of Location: Th…" at bounding box center [167, 257] width 230 height 98
click at [68, 268] on button "Add" at bounding box center [71, 268] width 39 height 27
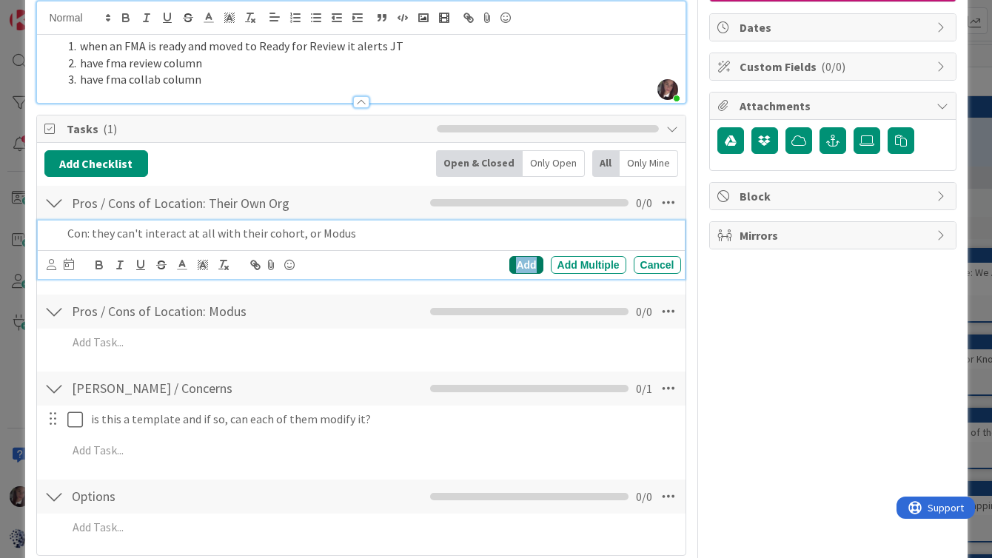
click at [525, 263] on div "Add" at bounding box center [525, 265] width 33 height 18
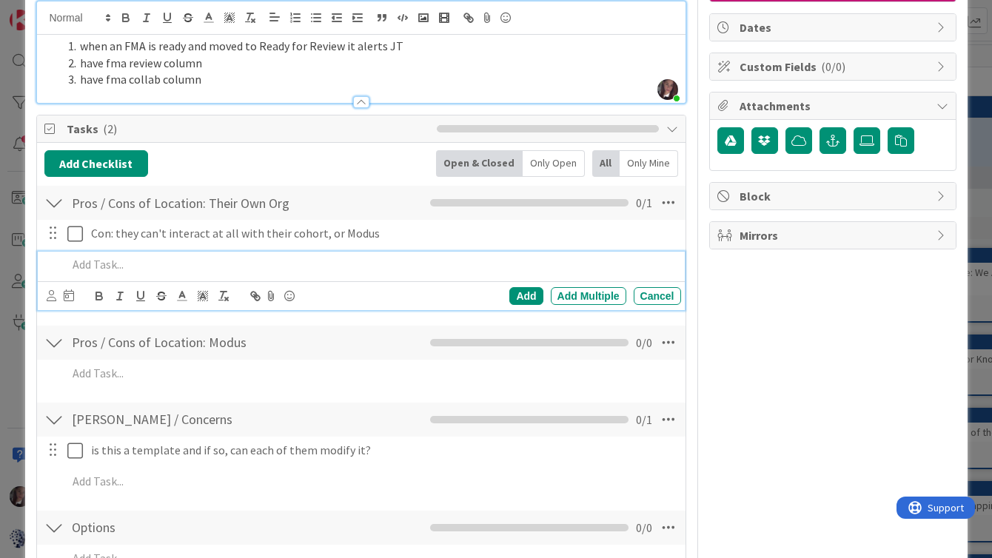
click at [108, 263] on p at bounding box center [371, 264] width 608 height 17
click at [278, 262] on p "Pro: they get a more full experience explorig KZ" at bounding box center [371, 264] width 608 height 17
click at [335, 264] on p "Pro: they get a more full experience exploring KZ" at bounding box center [371, 264] width 608 height 17
click at [522, 295] on div "Add" at bounding box center [525, 296] width 33 height 18
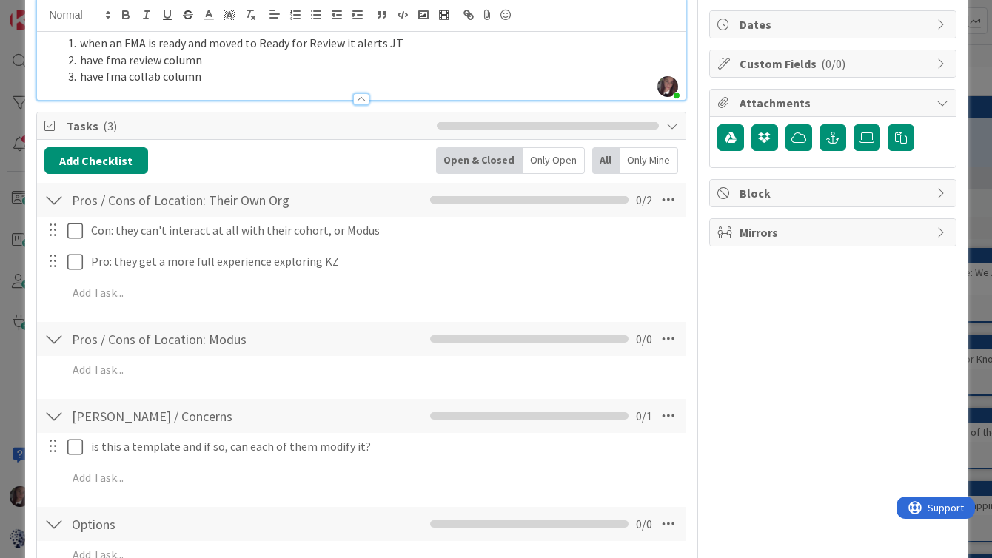
scroll to position [0, 0]
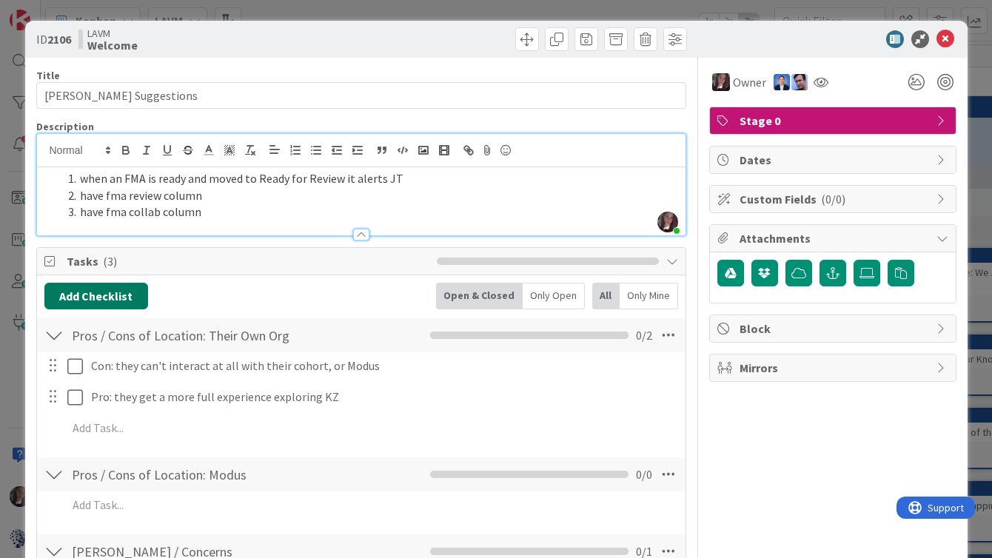
click at [82, 297] on button "Add Checklist" at bounding box center [96, 296] width 104 height 27
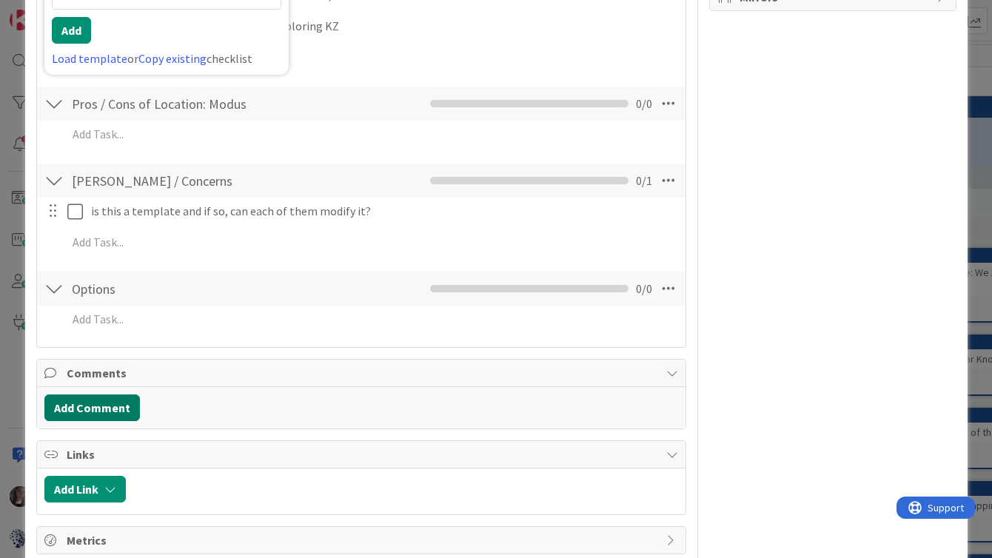
click at [98, 401] on button "Add Comment" at bounding box center [92, 408] width 96 height 27
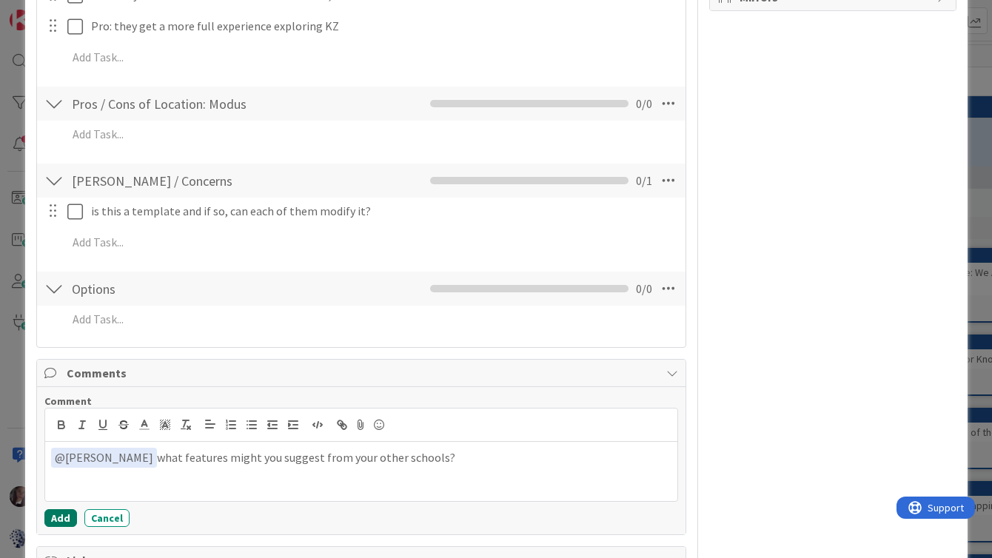
click at [54, 521] on button "Add" at bounding box center [60, 518] width 33 height 18
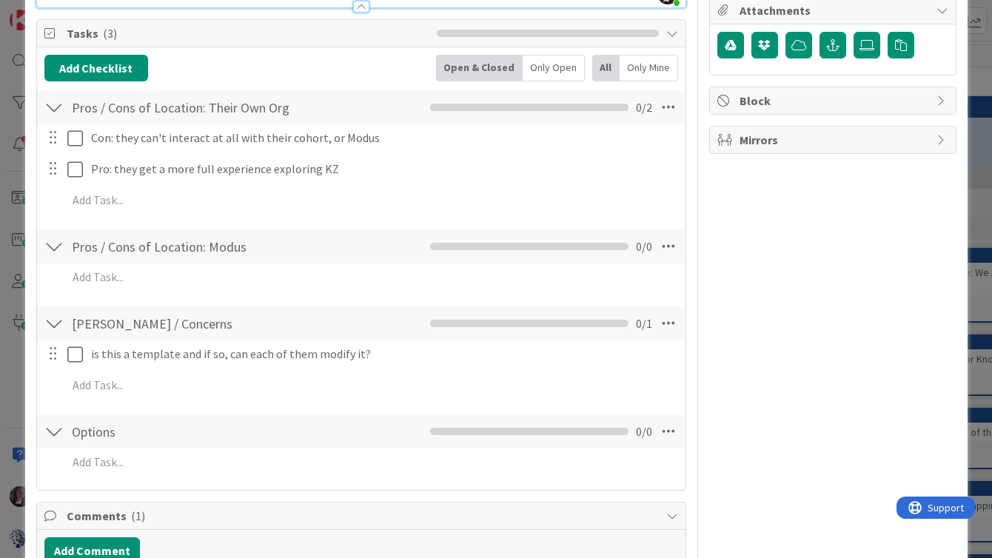
scroll to position [237, 0]
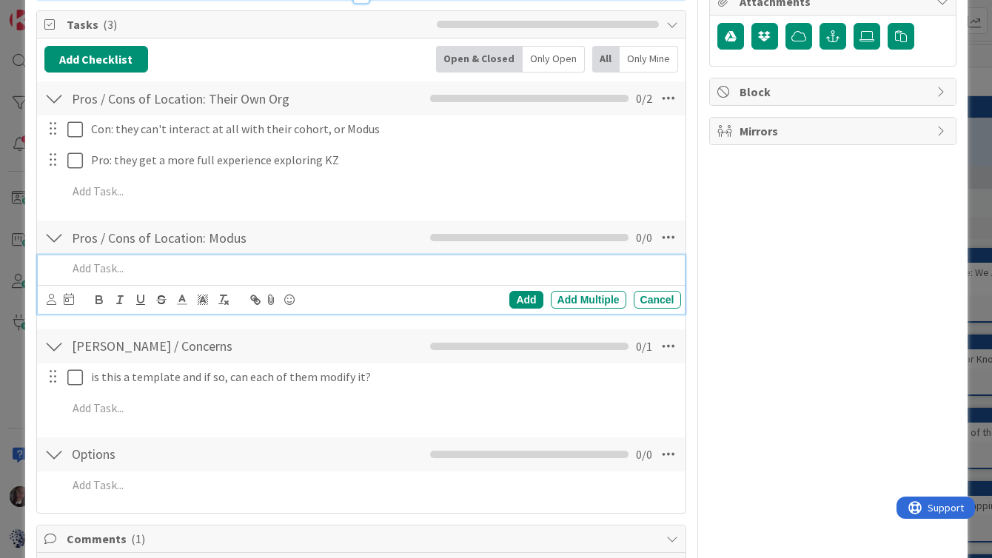
click at [229, 264] on p at bounding box center [371, 268] width 608 height 17
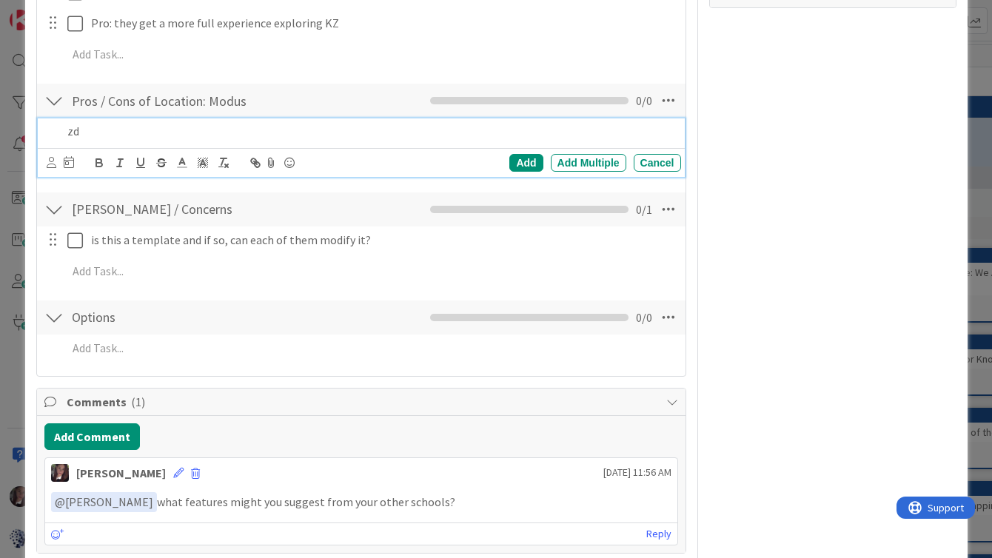
scroll to position [0, 0]
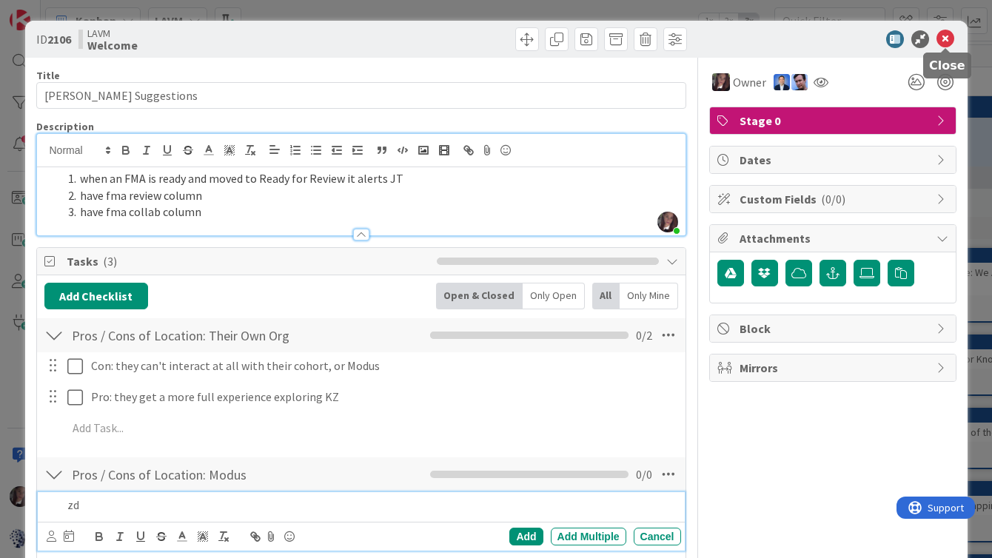
click at [942, 40] on icon at bounding box center [946, 39] width 18 height 18
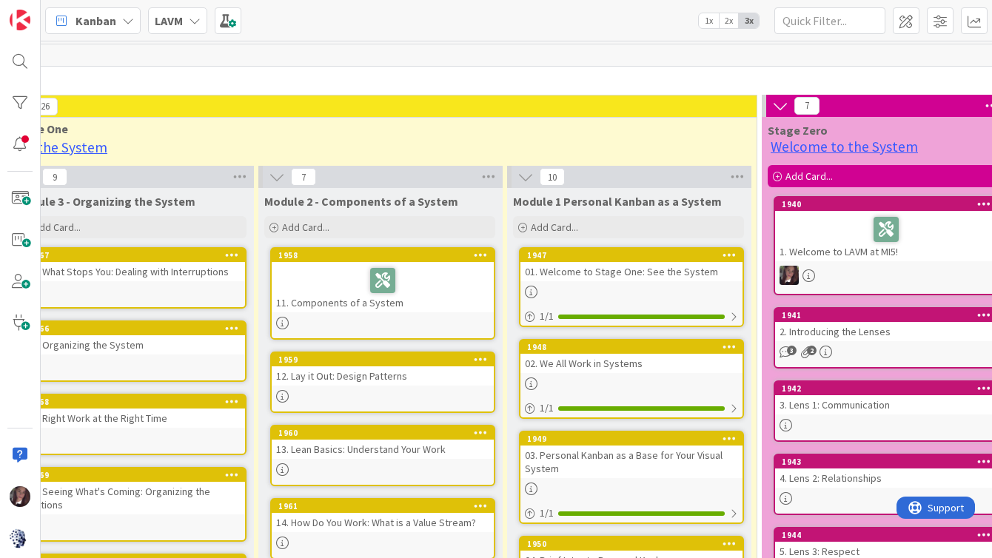
scroll to position [1, 2225]
